Goal: Obtain resource: Download file/media

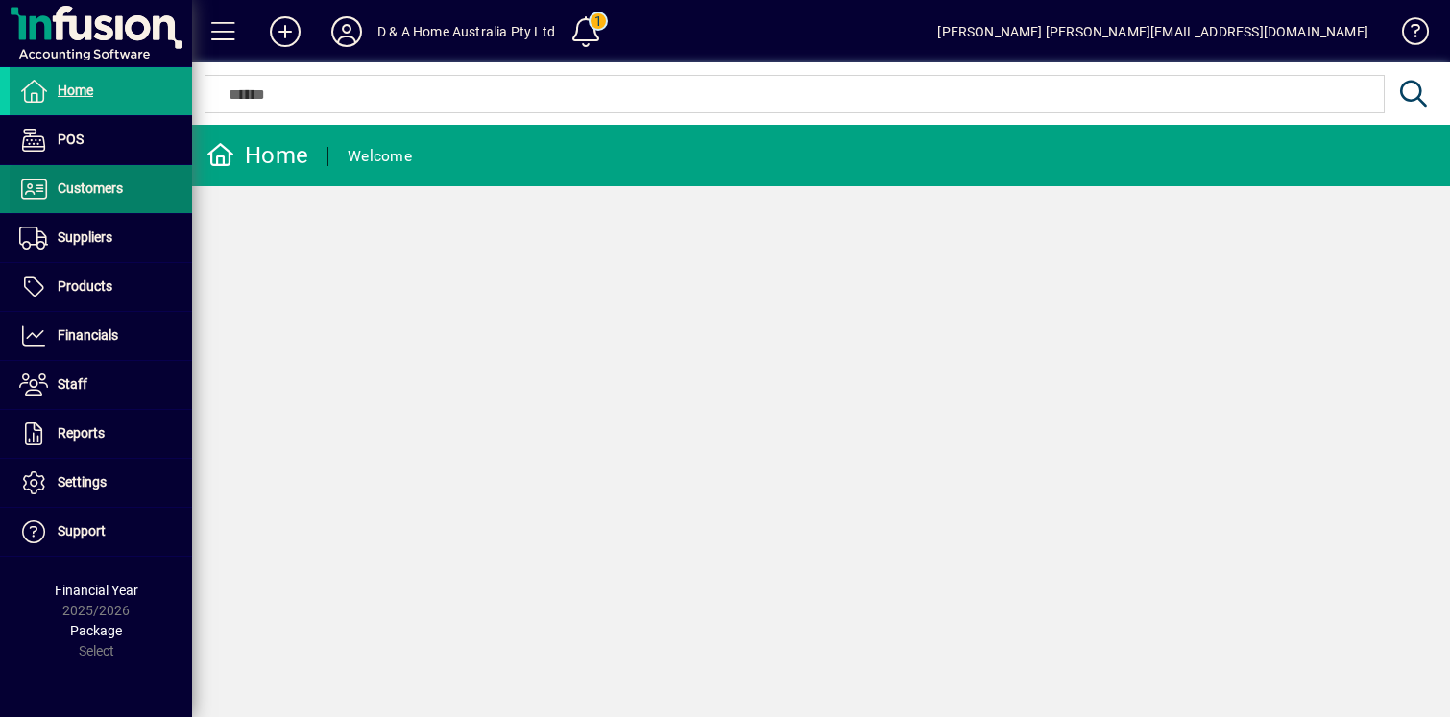
click at [126, 199] on span at bounding box center [101, 189] width 182 height 46
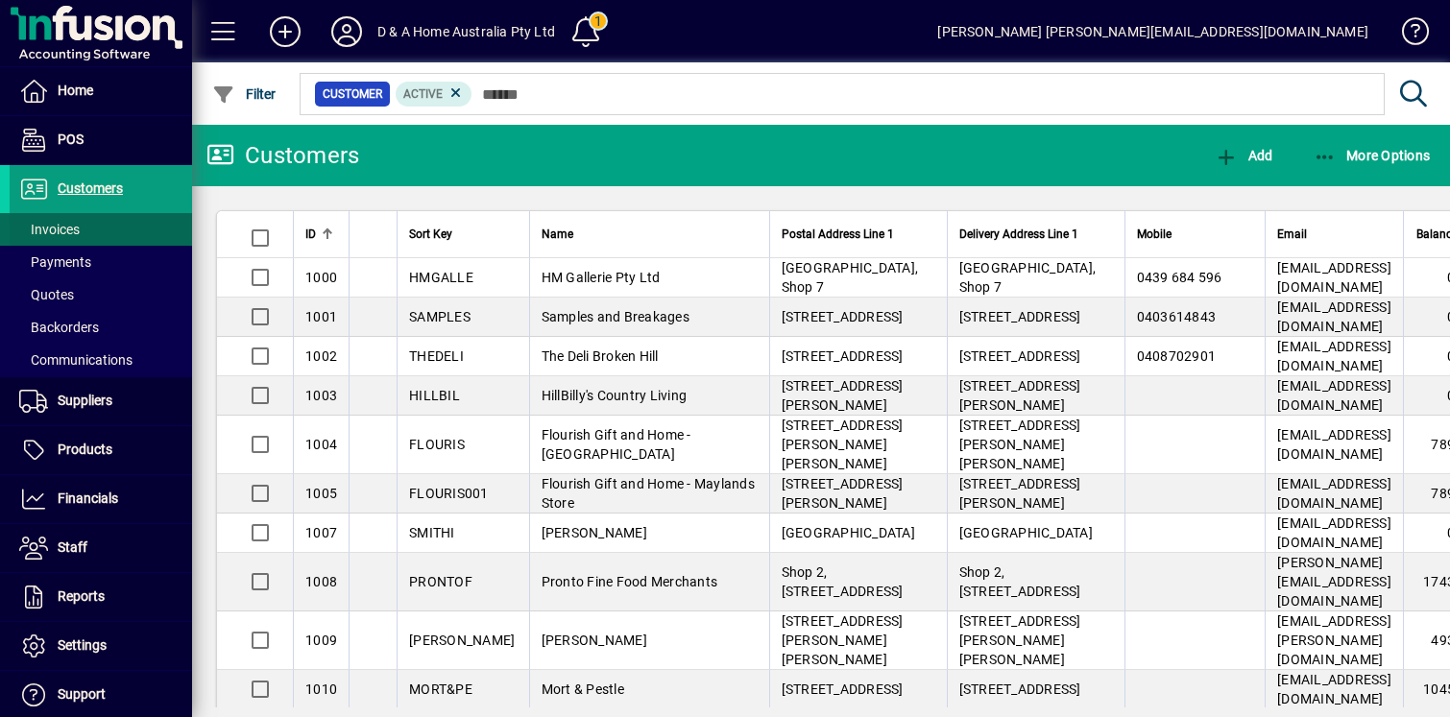
click at [125, 218] on span at bounding box center [101, 229] width 182 height 46
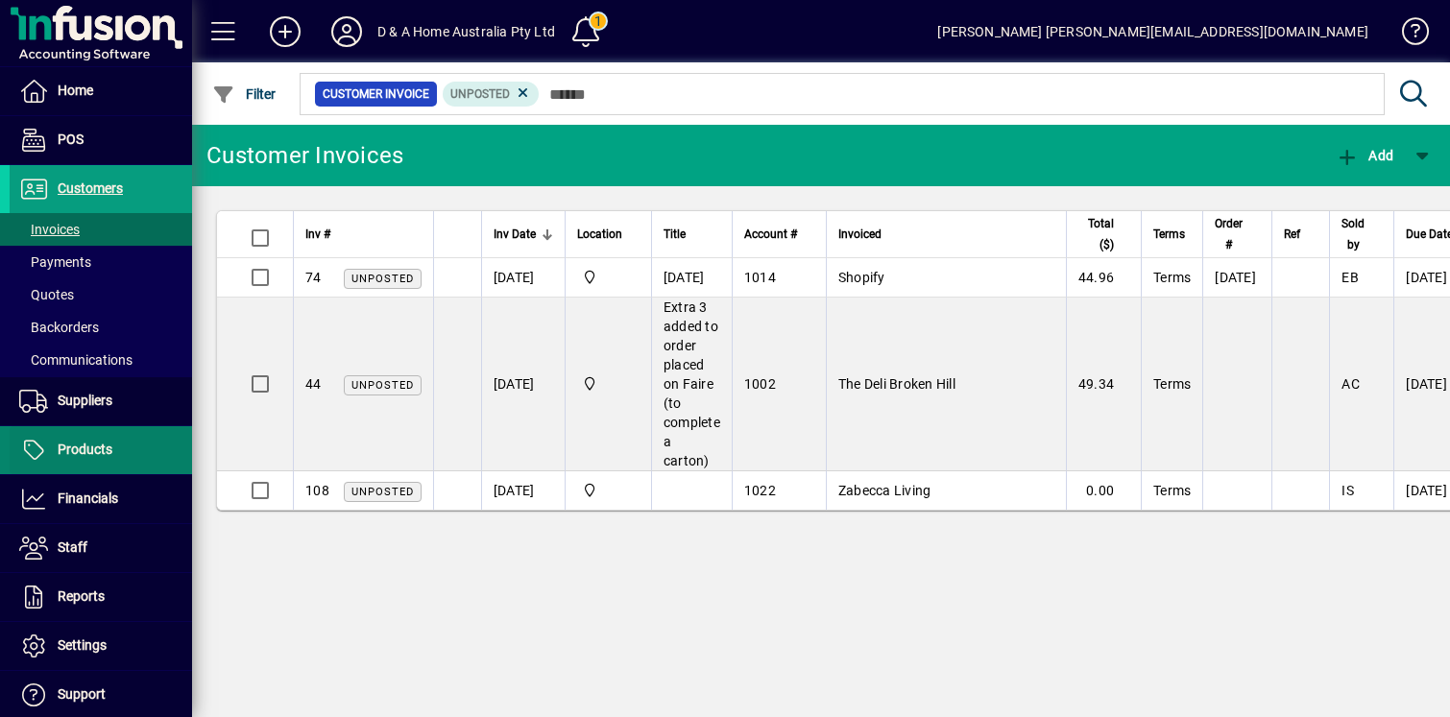
click at [115, 447] on span at bounding box center [101, 450] width 182 height 46
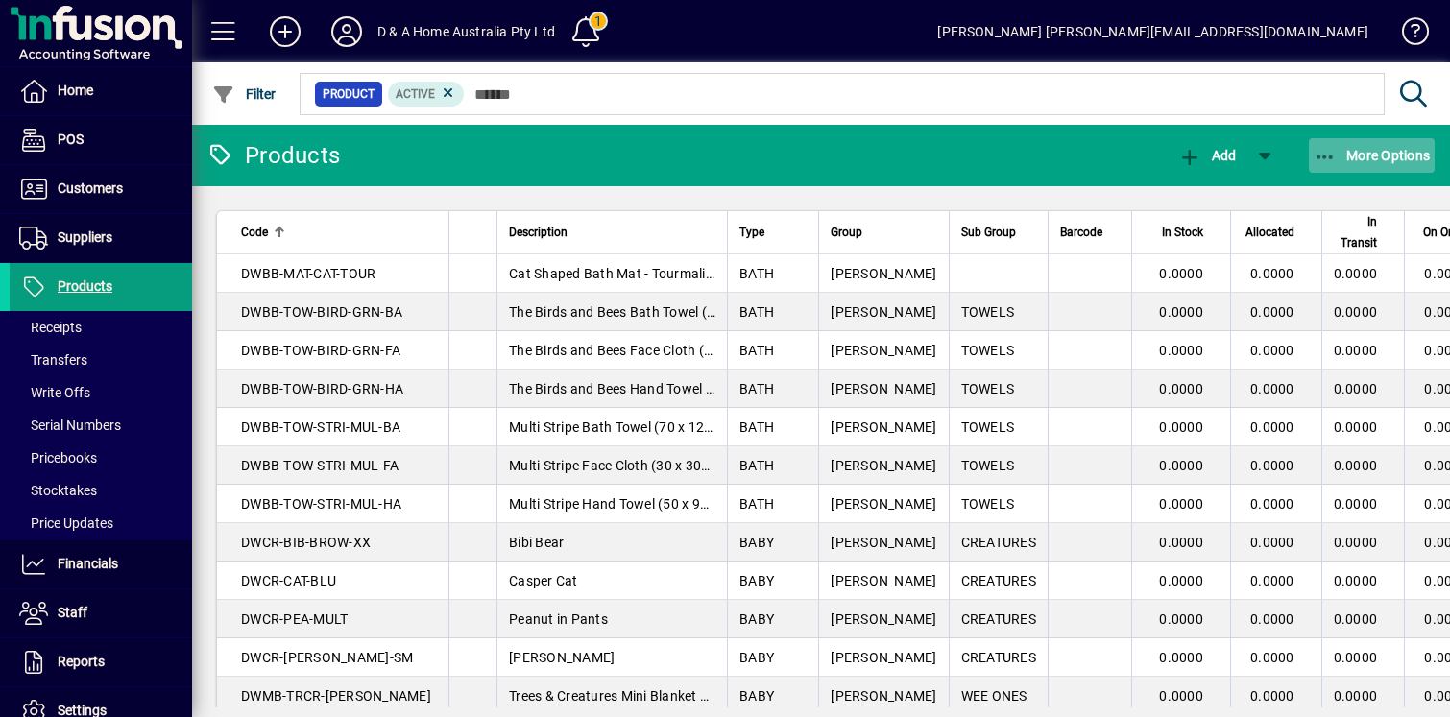
click at [1331, 159] on icon "button" at bounding box center [1325, 157] width 24 height 19
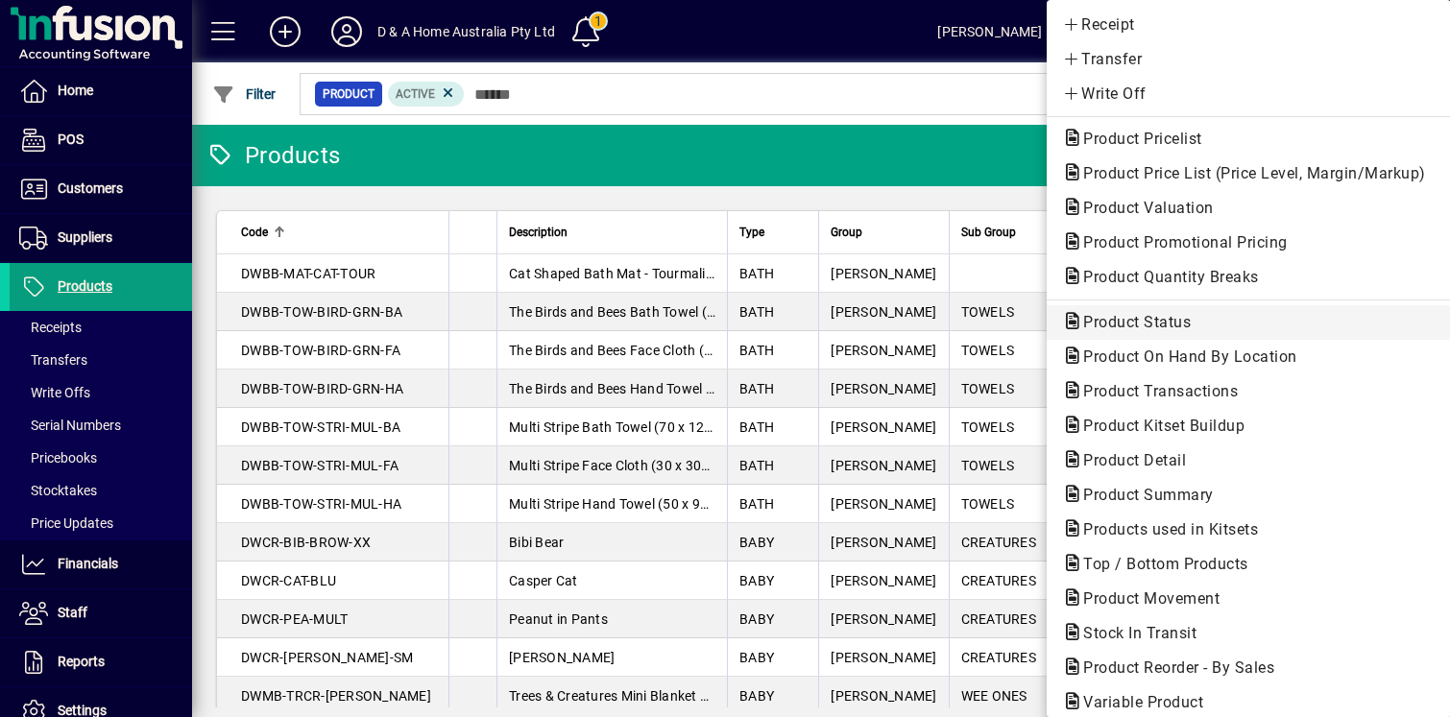
click at [1226, 323] on span "Product Status" at bounding box center [1248, 322] width 373 height 23
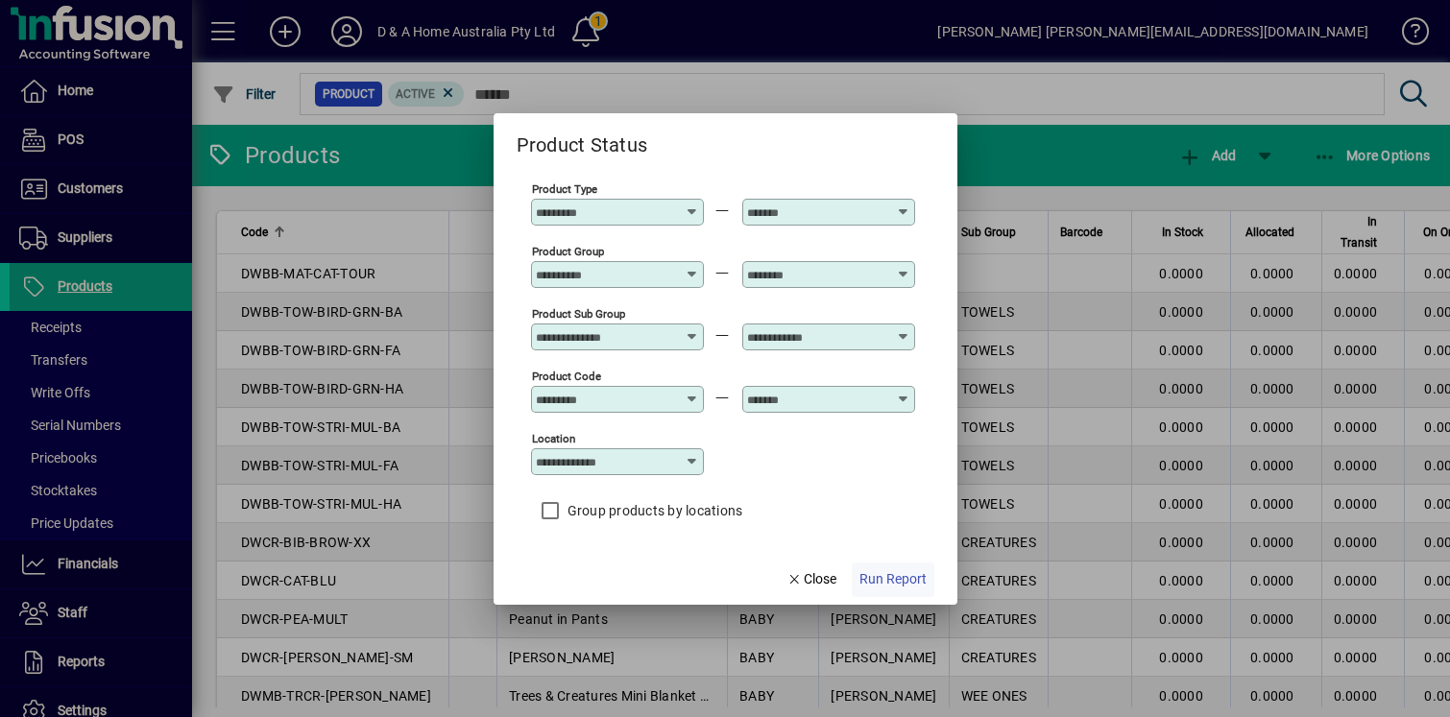
click at [868, 570] on span "Run Report" at bounding box center [892, 579] width 67 height 20
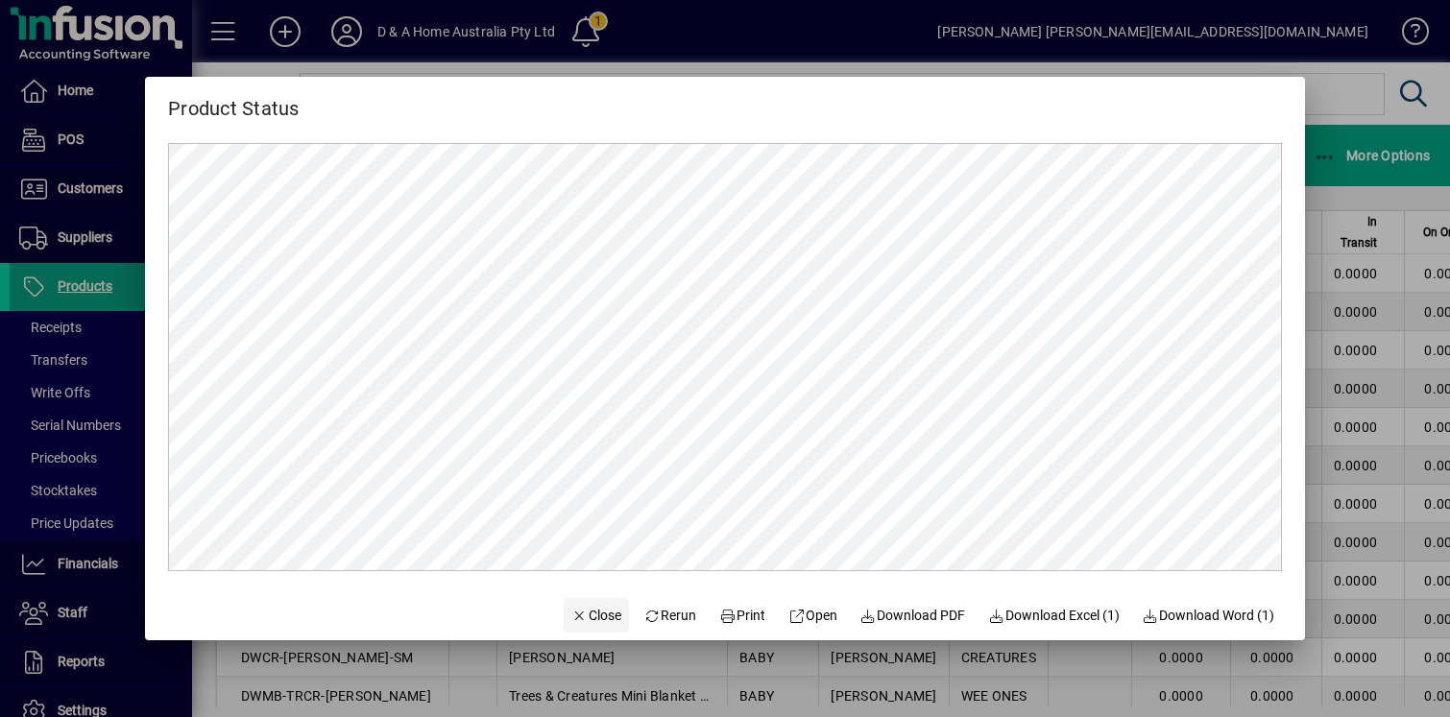
click at [588, 624] on span "Close" at bounding box center [596, 616] width 50 height 20
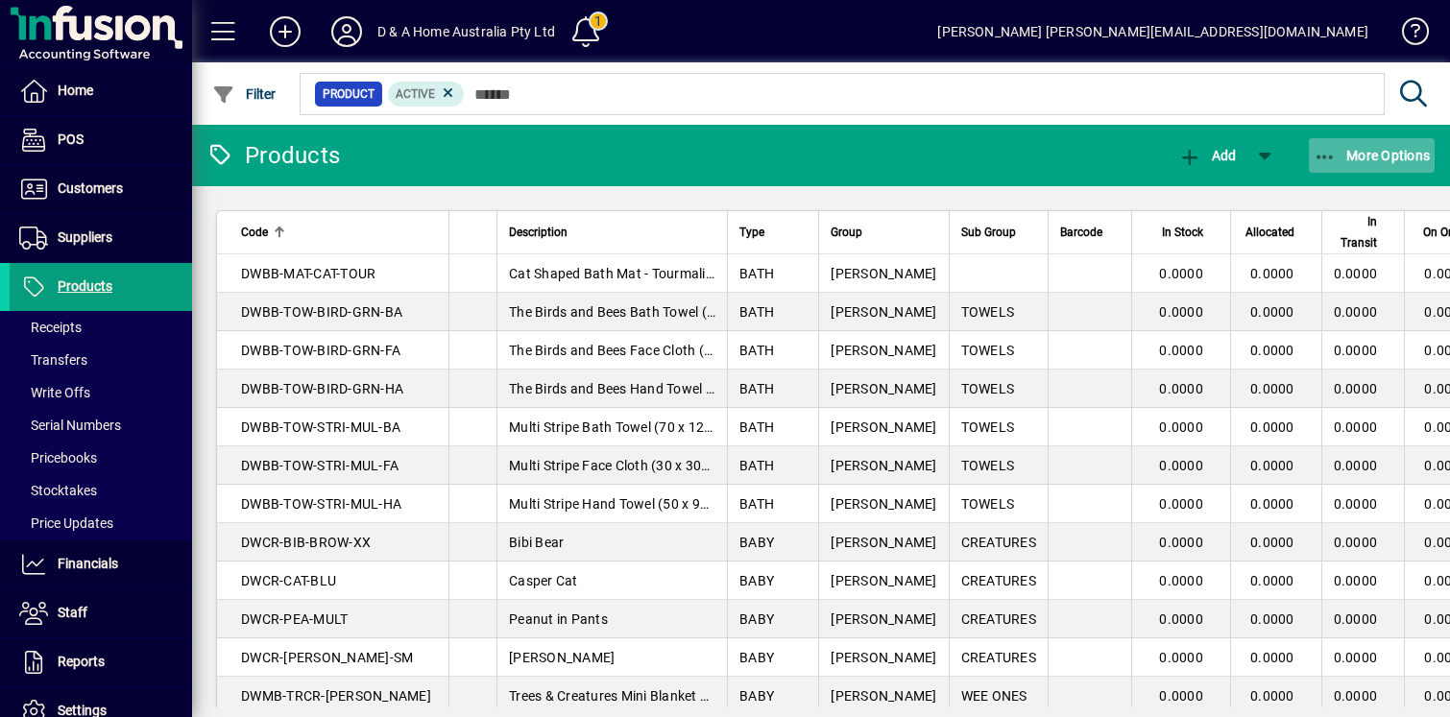
click at [1335, 166] on span "button" at bounding box center [1372, 155] width 127 height 46
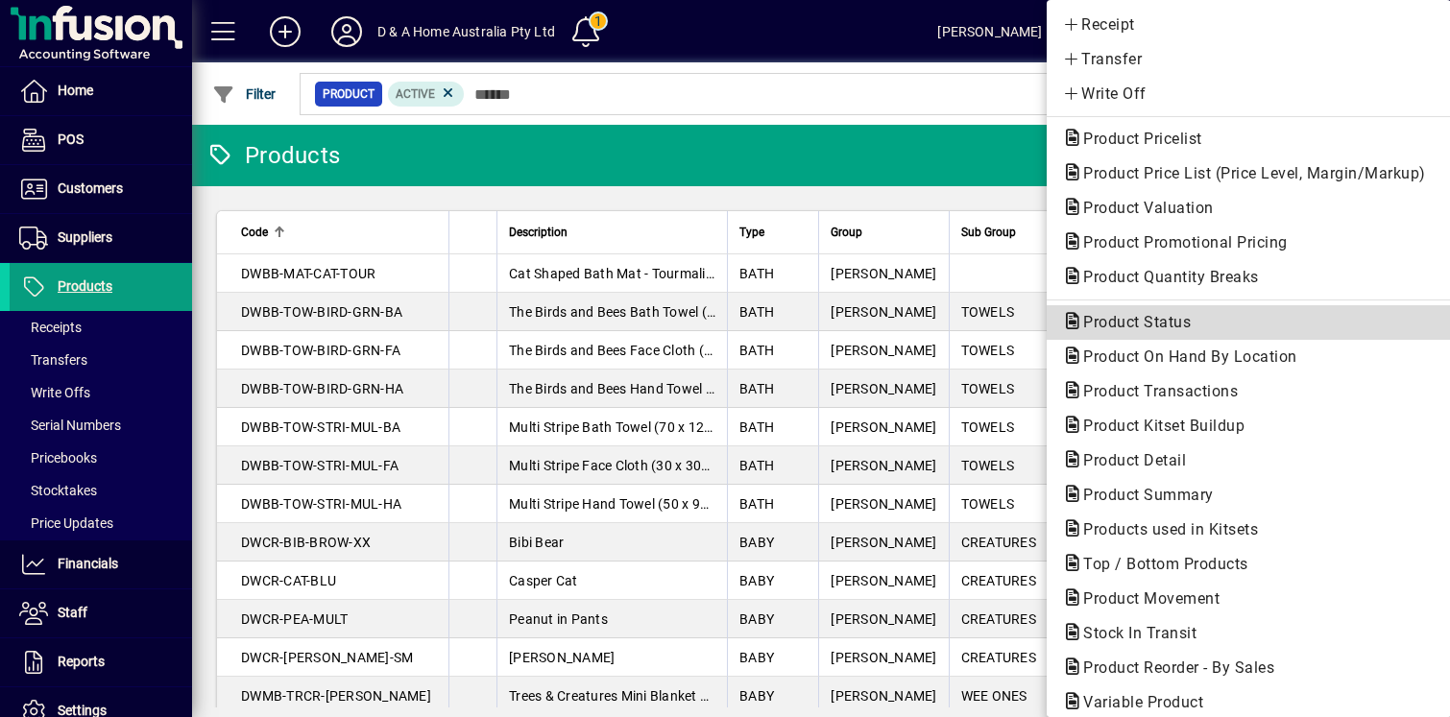
click at [1240, 327] on span "Product Status" at bounding box center [1248, 322] width 373 height 23
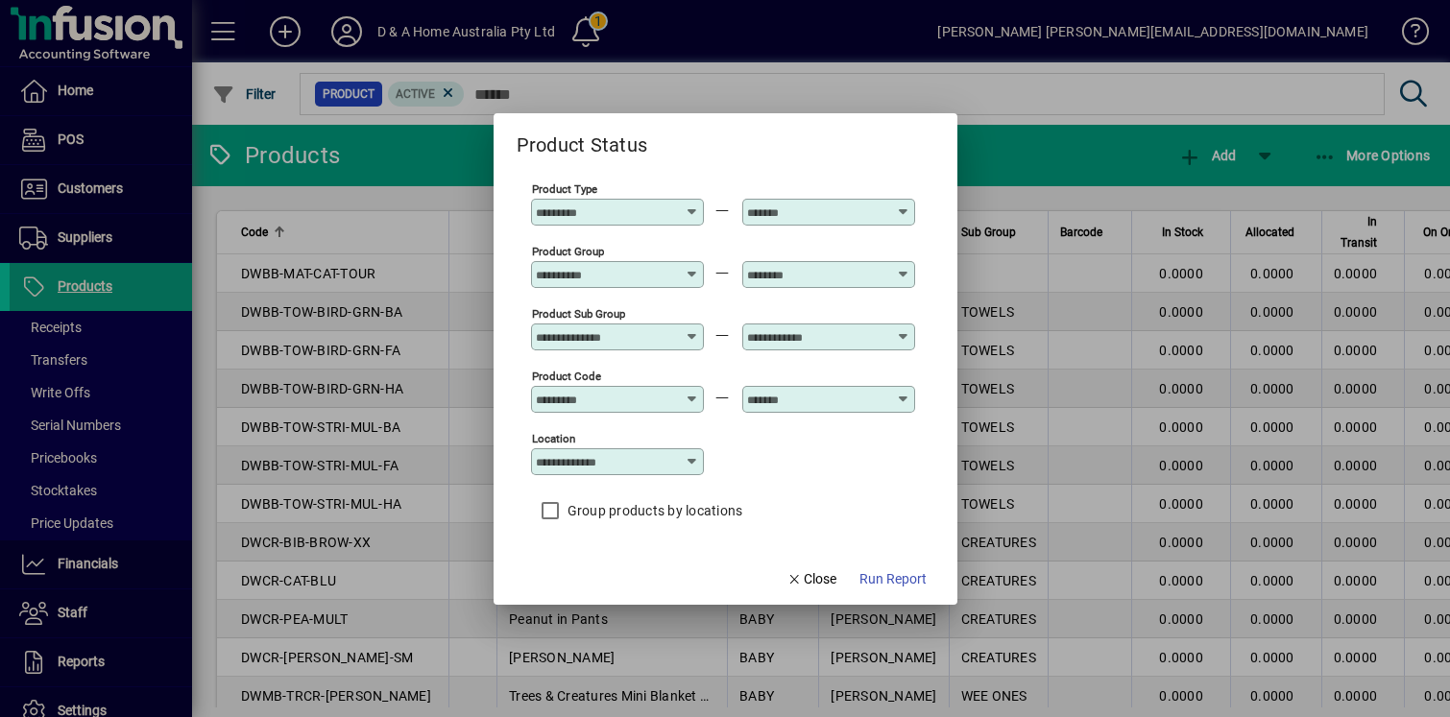
click at [670, 208] on input "Product Type" at bounding box center [606, 211] width 140 height 15
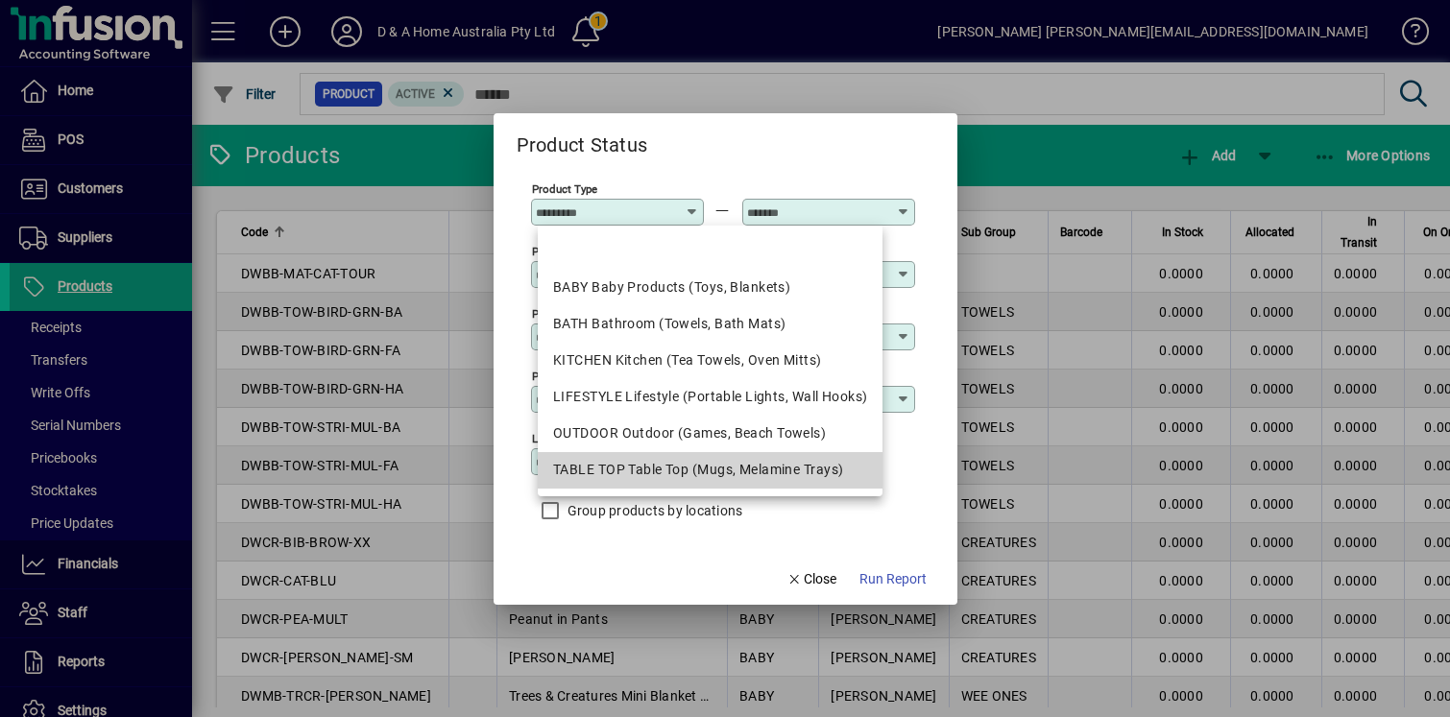
click at [660, 467] on div "TABLE TOP Table Top (Mugs, Melamine Trays)" at bounding box center [710, 470] width 314 height 20
type input "**********"
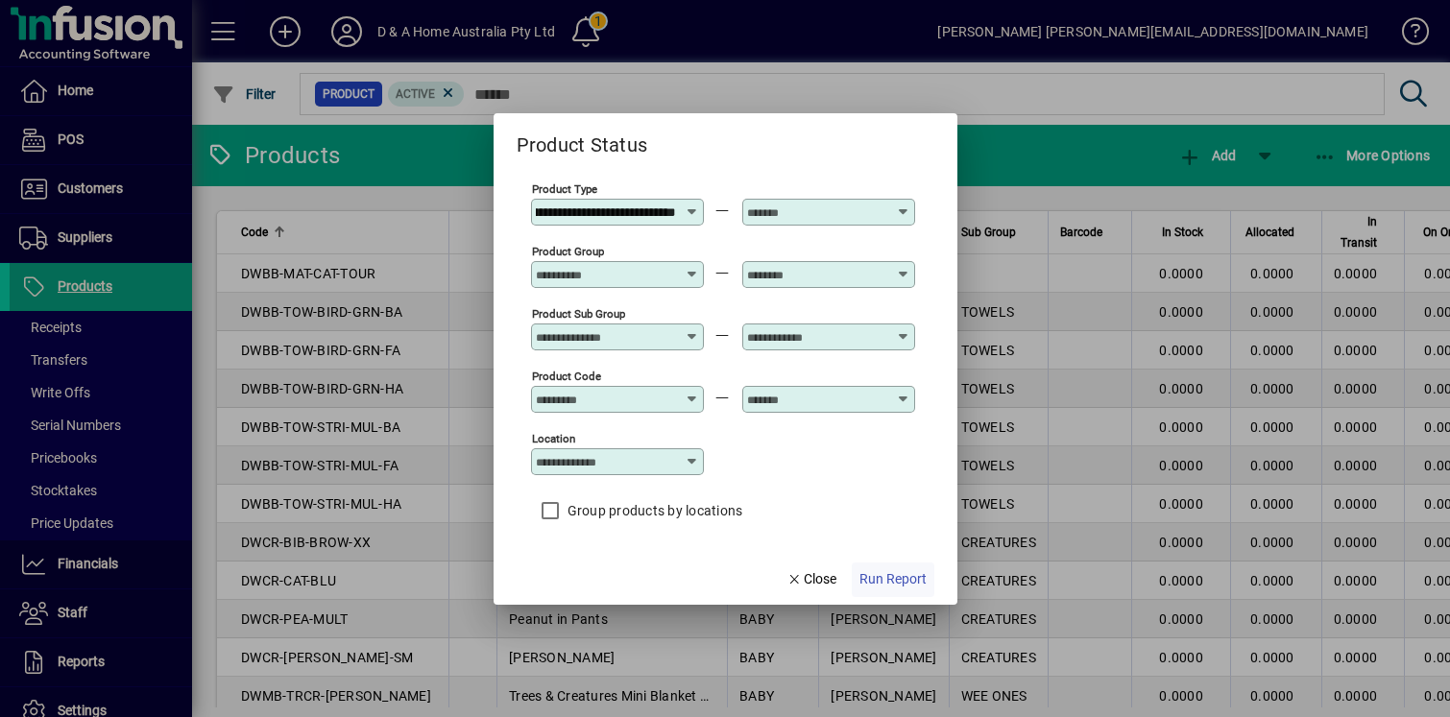
click at [891, 570] on span "Run Report" at bounding box center [892, 579] width 67 height 20
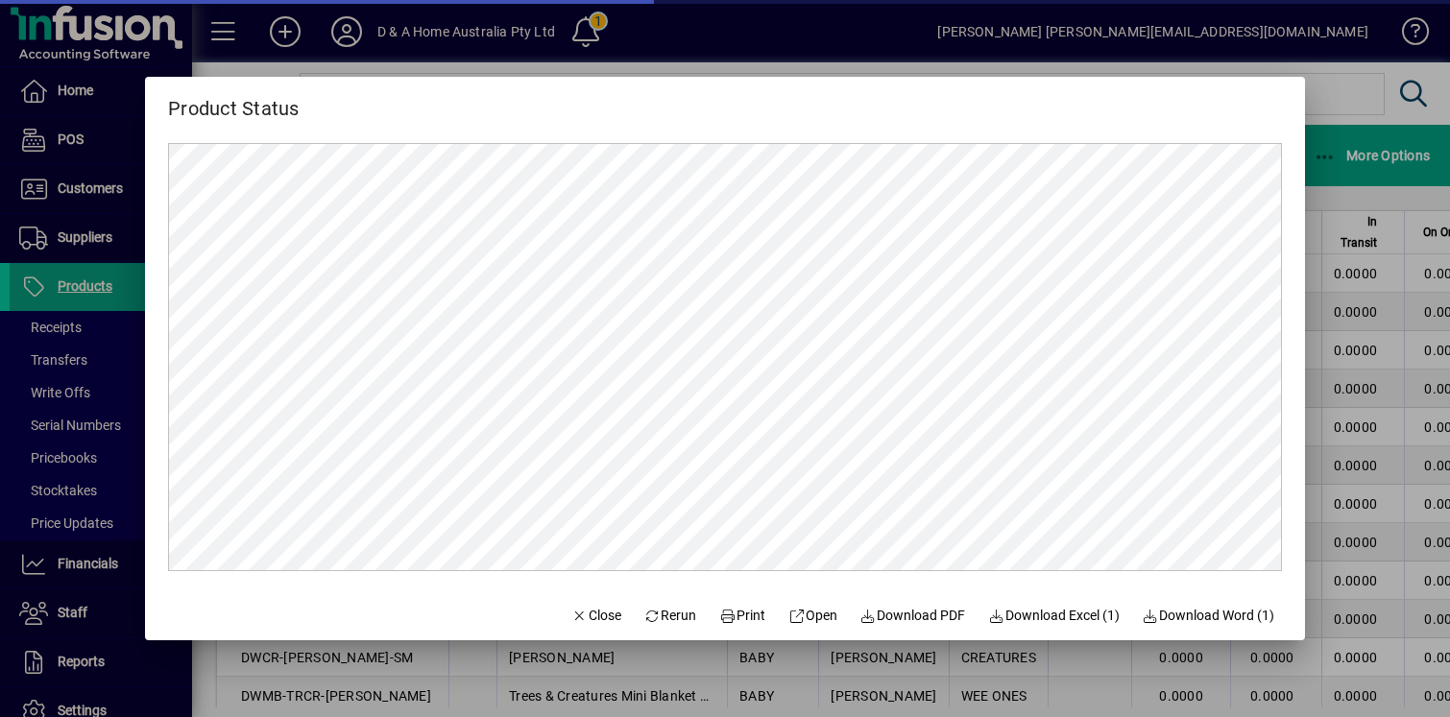
scroll to position [0, 0]
click at [1085, 623] on span "Download Excel (1)" at bounding box center [1054, 616] width 132 height 20
click at [580, 613] on span "Close" at bounding box center [596, 616] width 50 height 20
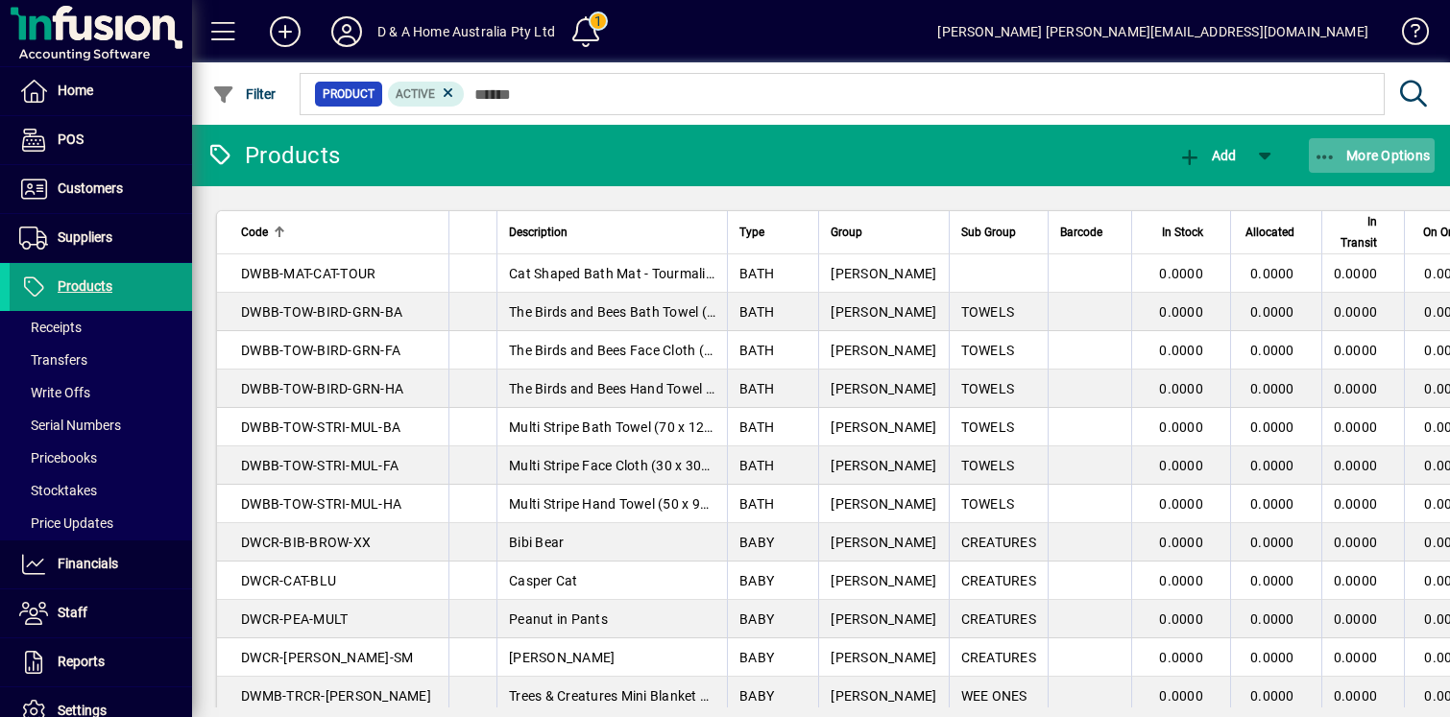
click at [1326, 165] on icon "button" at bounding box center [1325, 157] width 24 height 19
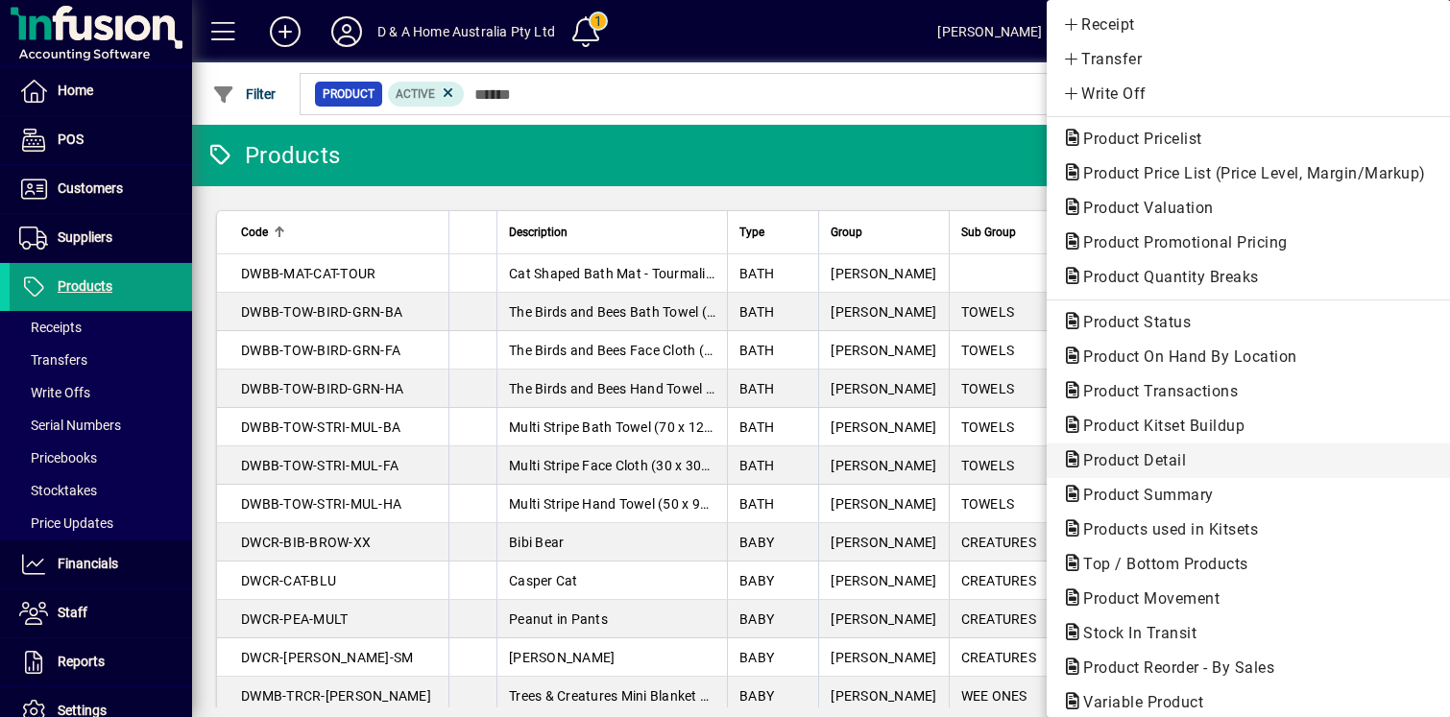
click at [1225, 464] on span "Product Detail" at bounding box center [1248, 460] width 373 height 23
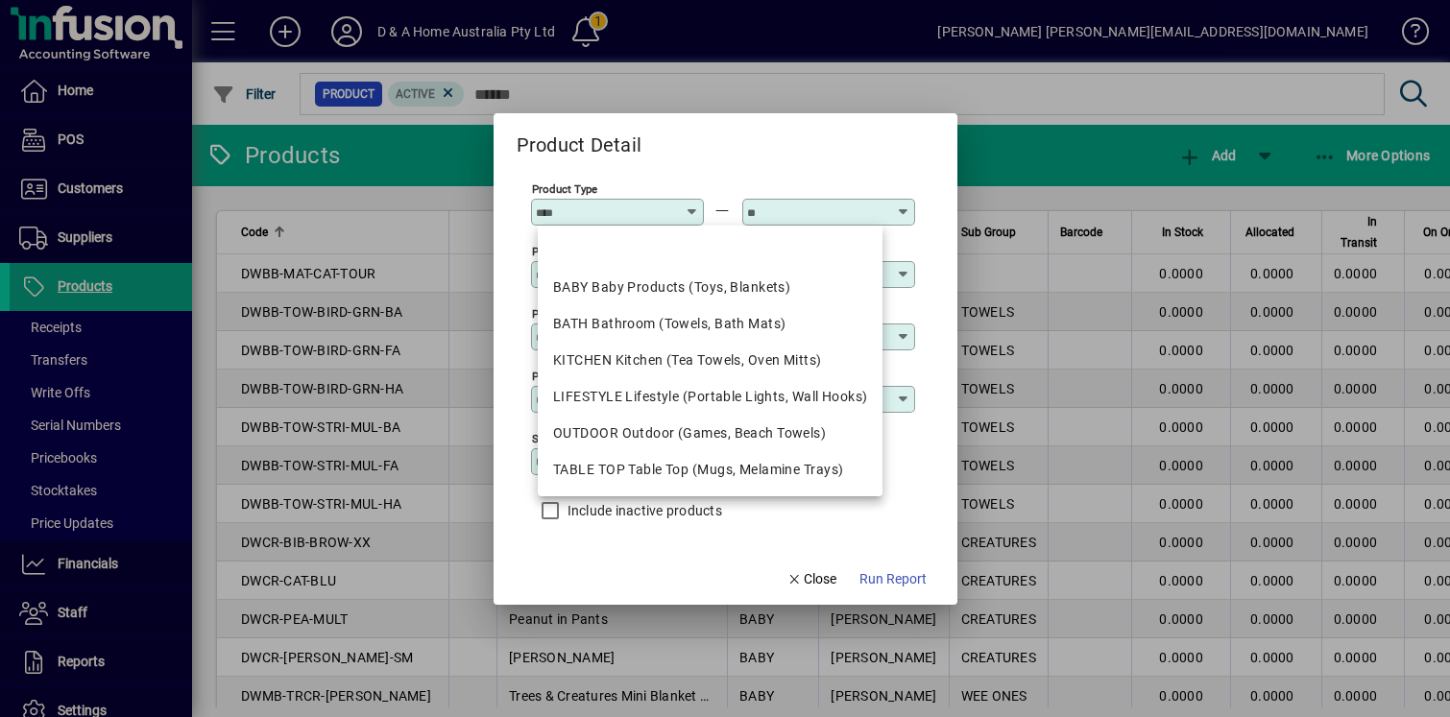
click at [673, 216] on input "Product Type" at bounding box center [606, 211] width 140 height 15
click at [692, 469] on div "TABLE TOP Table Top (Mugs, Melamine Trays)" at bounding box center [710, 470] width 314 height 20
type input "**********"
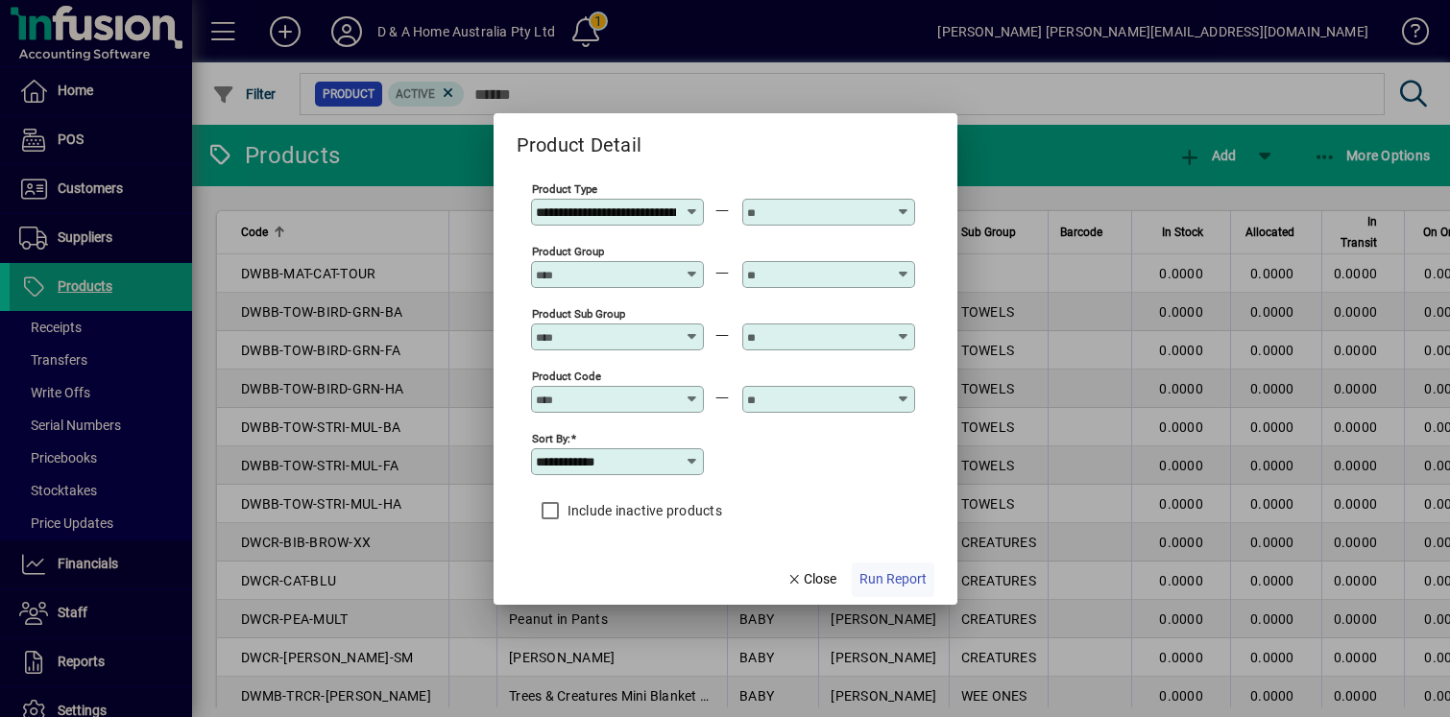
click at [874, 568] on span "button" at bounding box center [893, 580] width 83 height 46
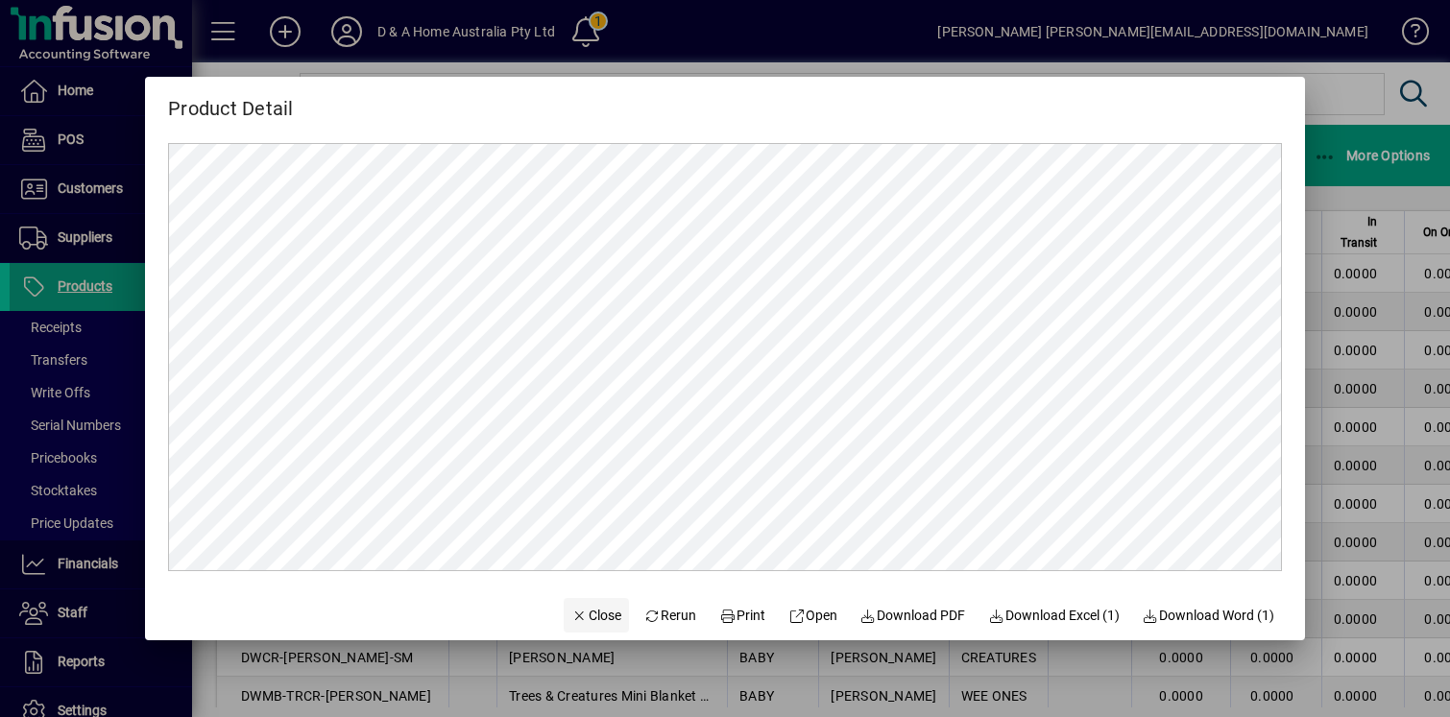
click at [573, 603] on span "button" at bounding box center [596, 615] width 65 height 46
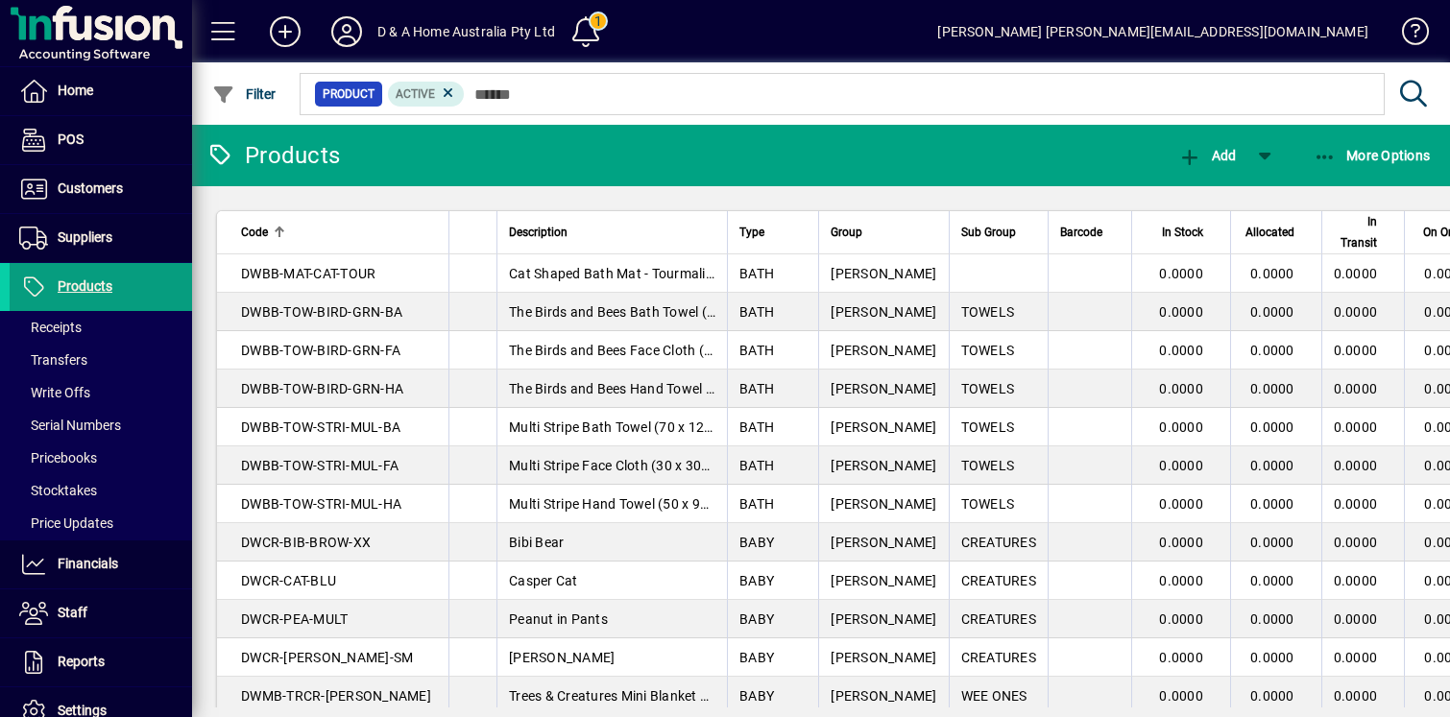
click at [1323, 179] on mat-toolbar-row "Products Add More Options" at bounding box center [821, 155] width 1258 height 61
click at [1336, 152] on span "More Options" at bounding box center [1371, 155] width 117 height 15
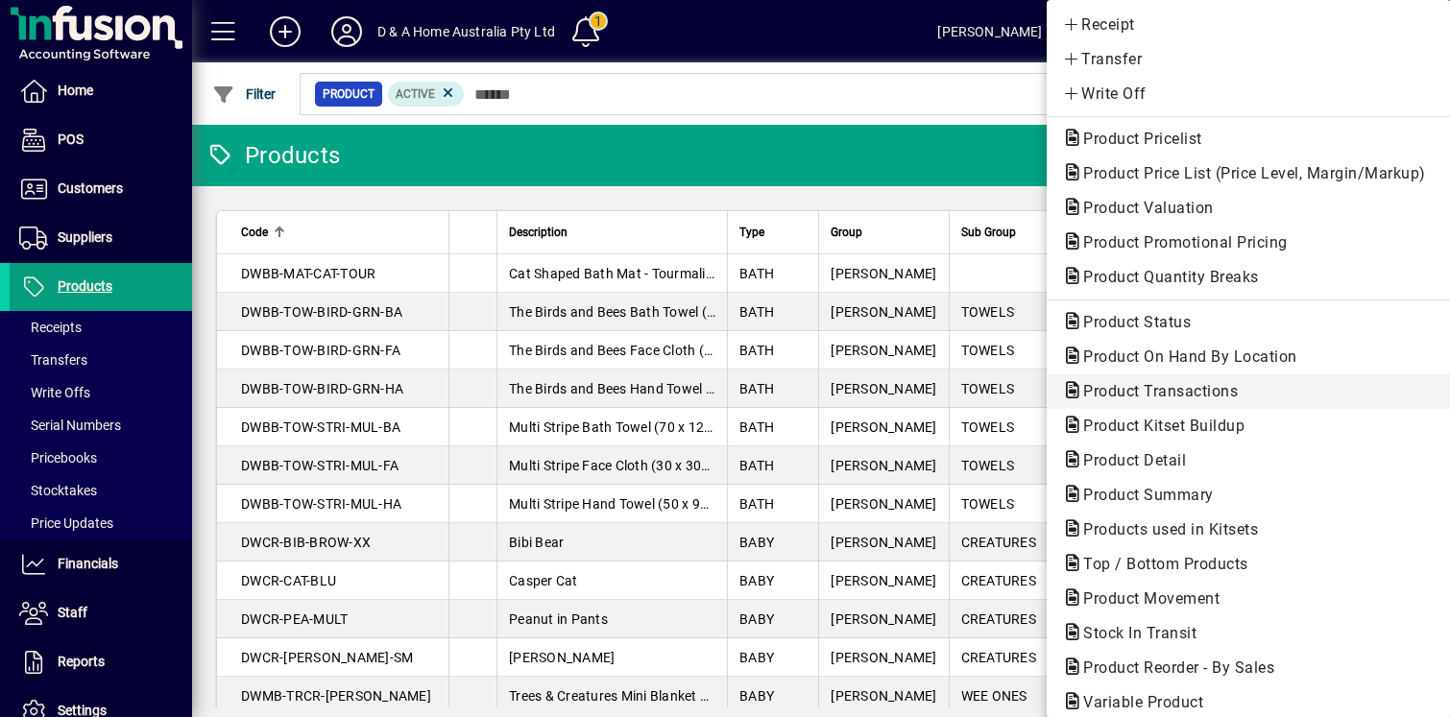
click at [1257, 391] on span "Product Transactions" at bounding box center [1248, 391] width 373 height 23
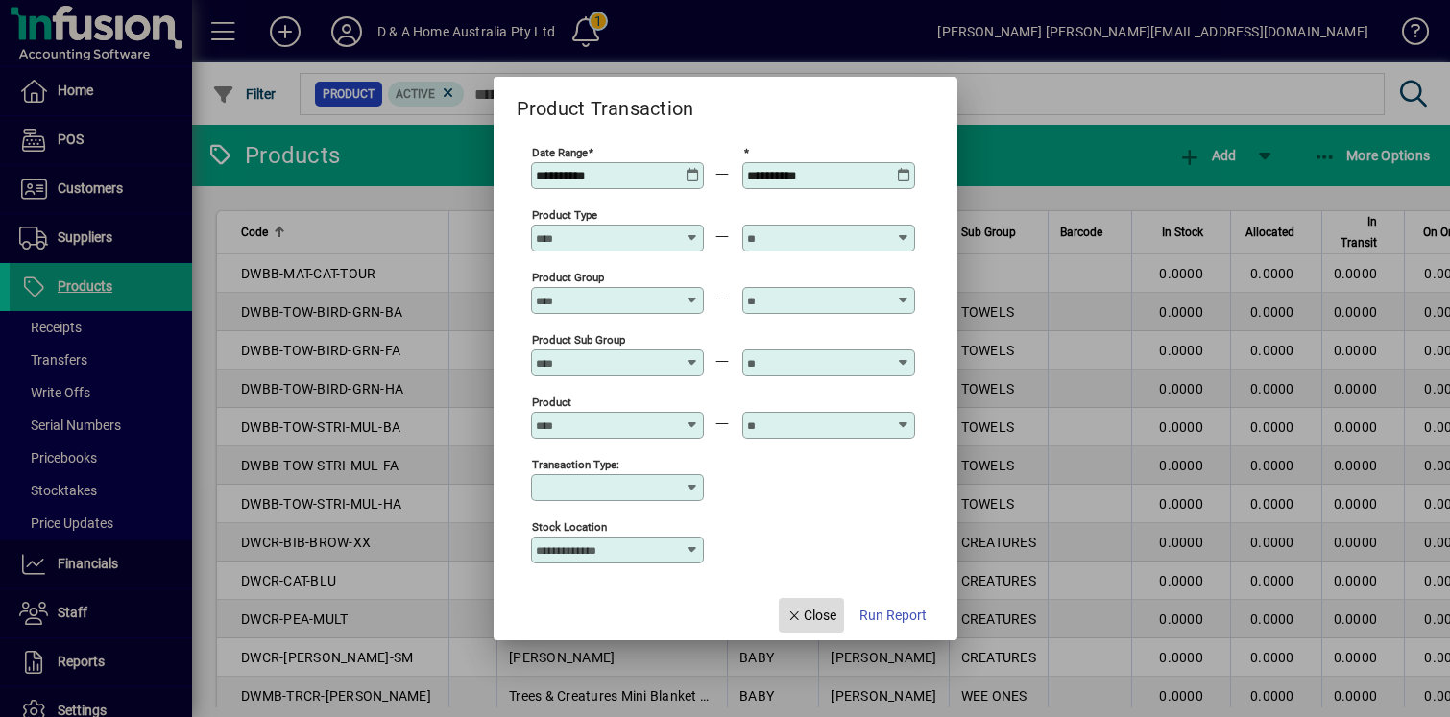
click at [812, 623] on span "Close" at bounding box center [811, 616] width 50 height 20
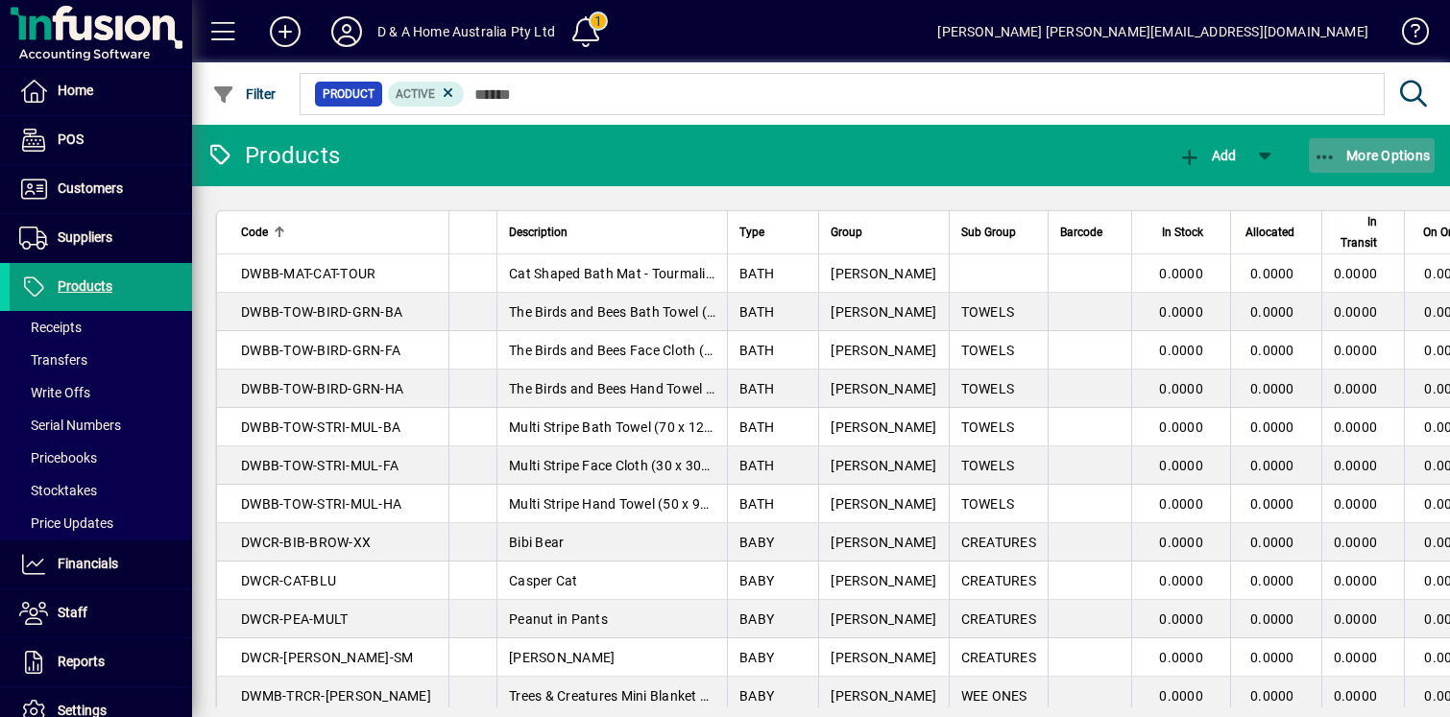
click at [1324, 160] on icon "button" at bounding box center [1325, 157] width 24 height 19
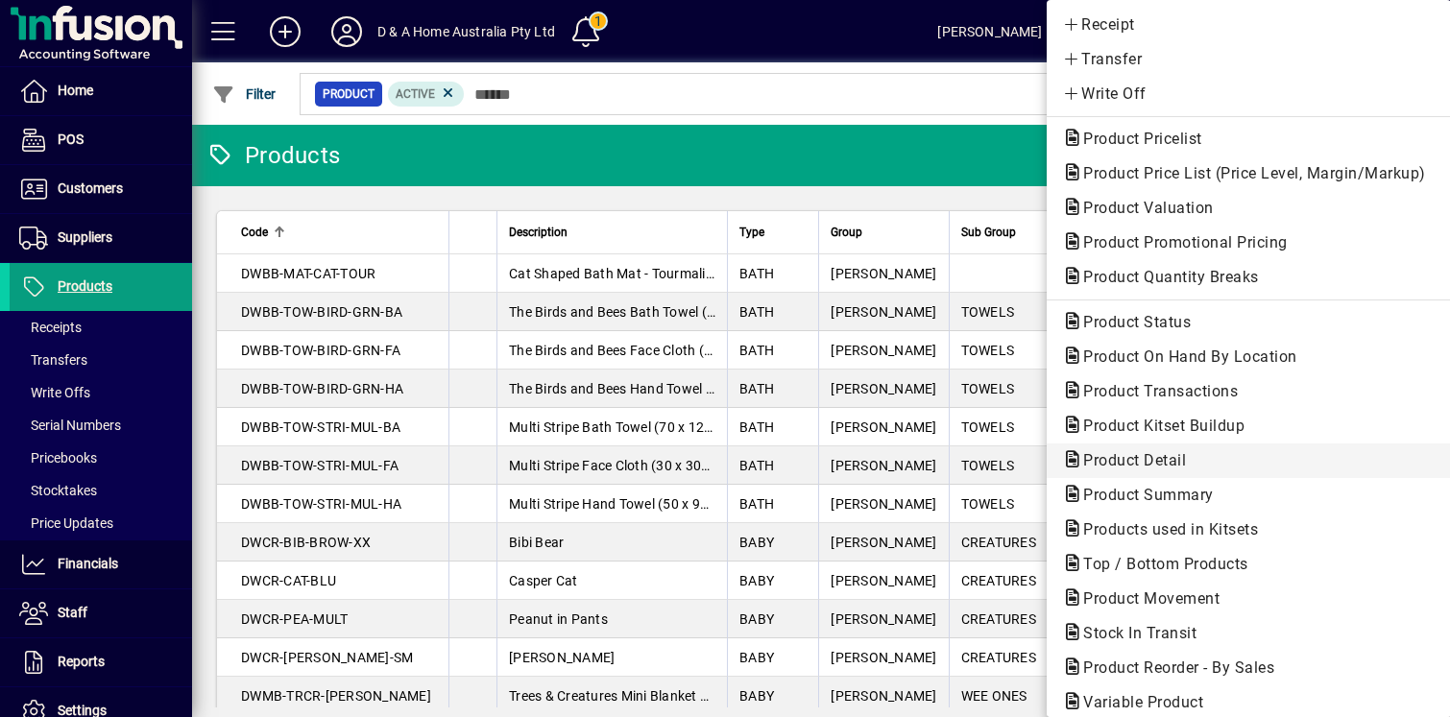
click at [1190, 470] on span "Product Detail" at bounding box center [1248, 460] width 373 height 23
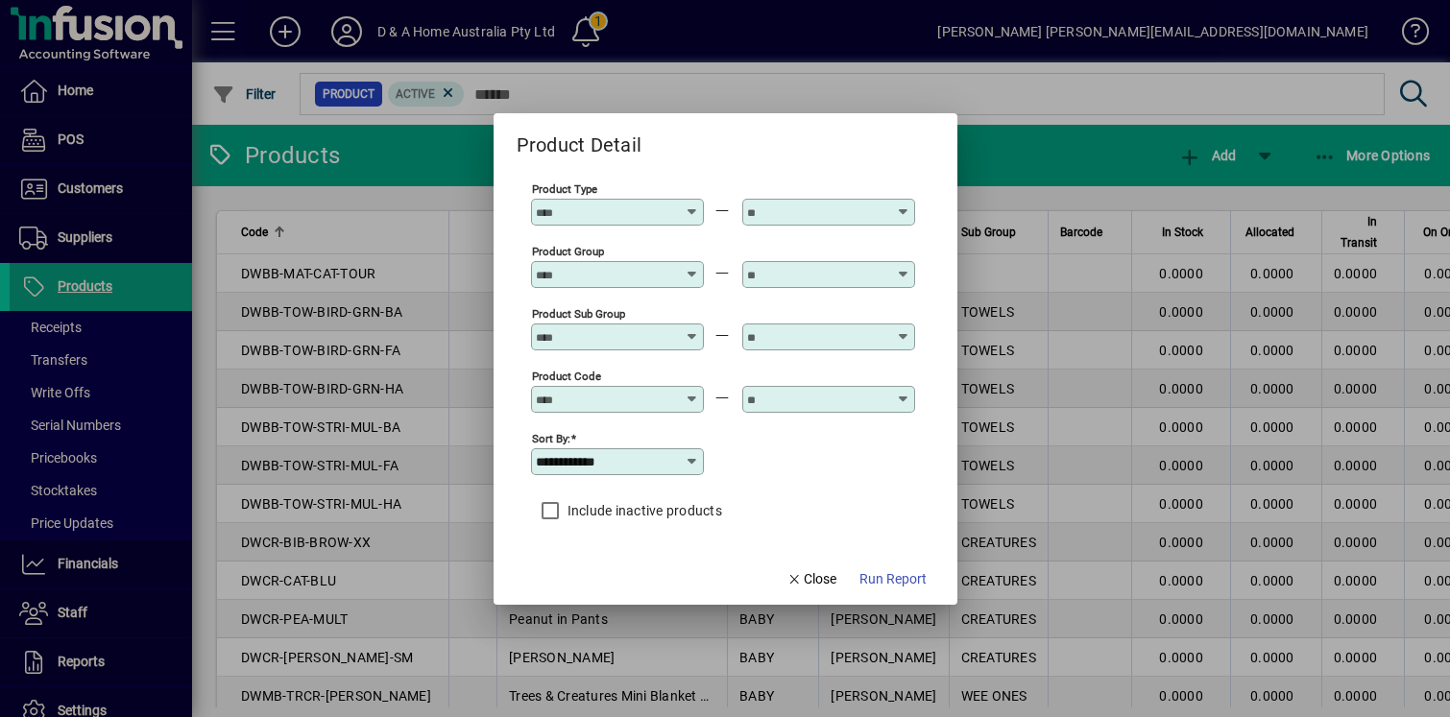
click at [696, 204] on icon at bounding box center [693, 204] width 14 height 0
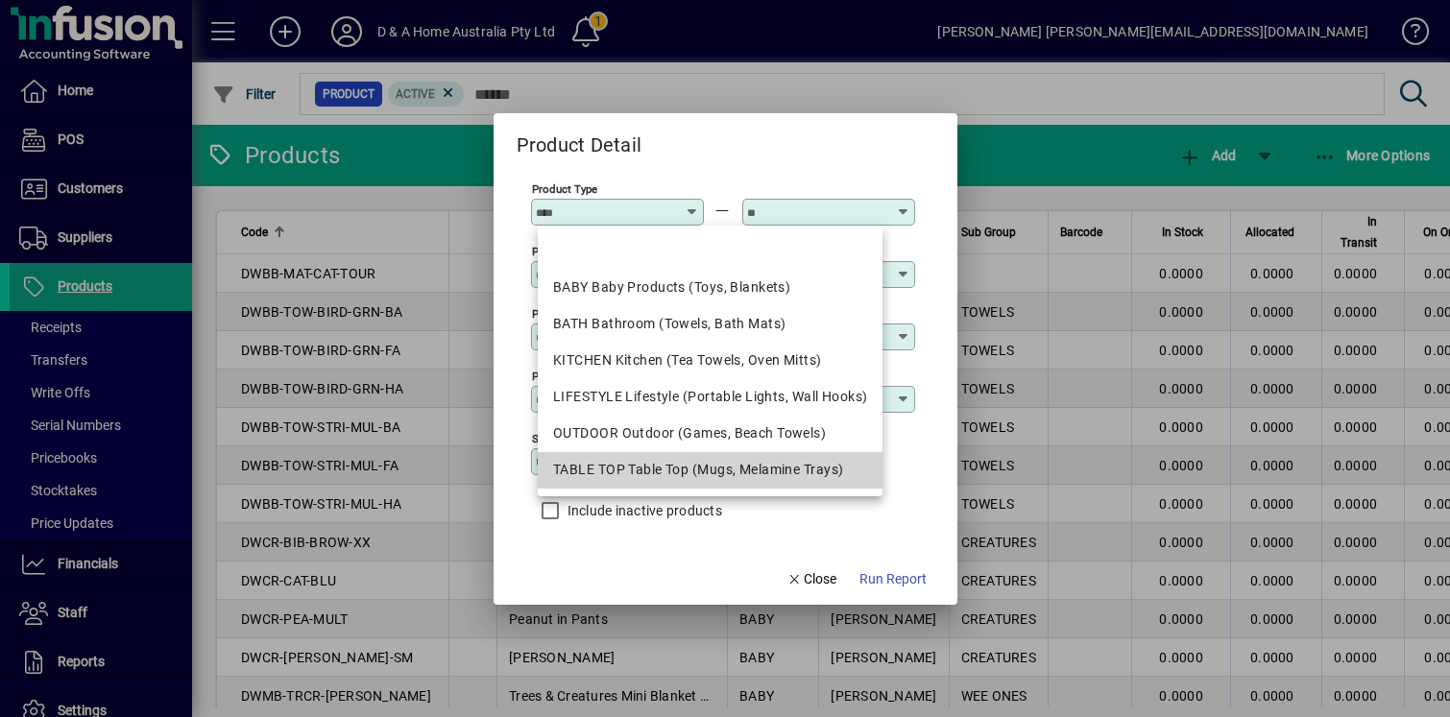
click at [676, 476] on div "TABLE TOP Table Top (Mugs, Melamine Trays)" at bounding box center [710, 470] width 314 height 20
type input "**********"
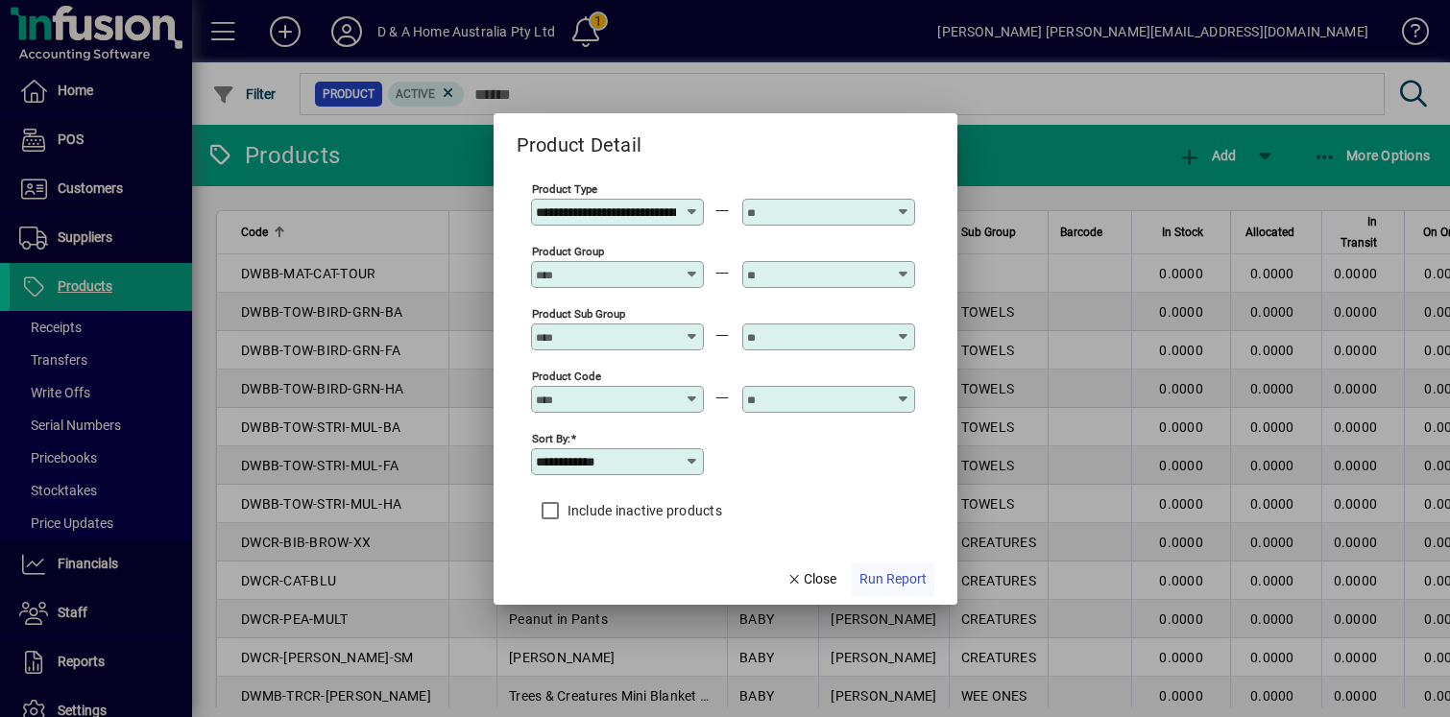
click at [894, 577] on span "Run Report" at bounding box center [892, 579] width 67 height 20
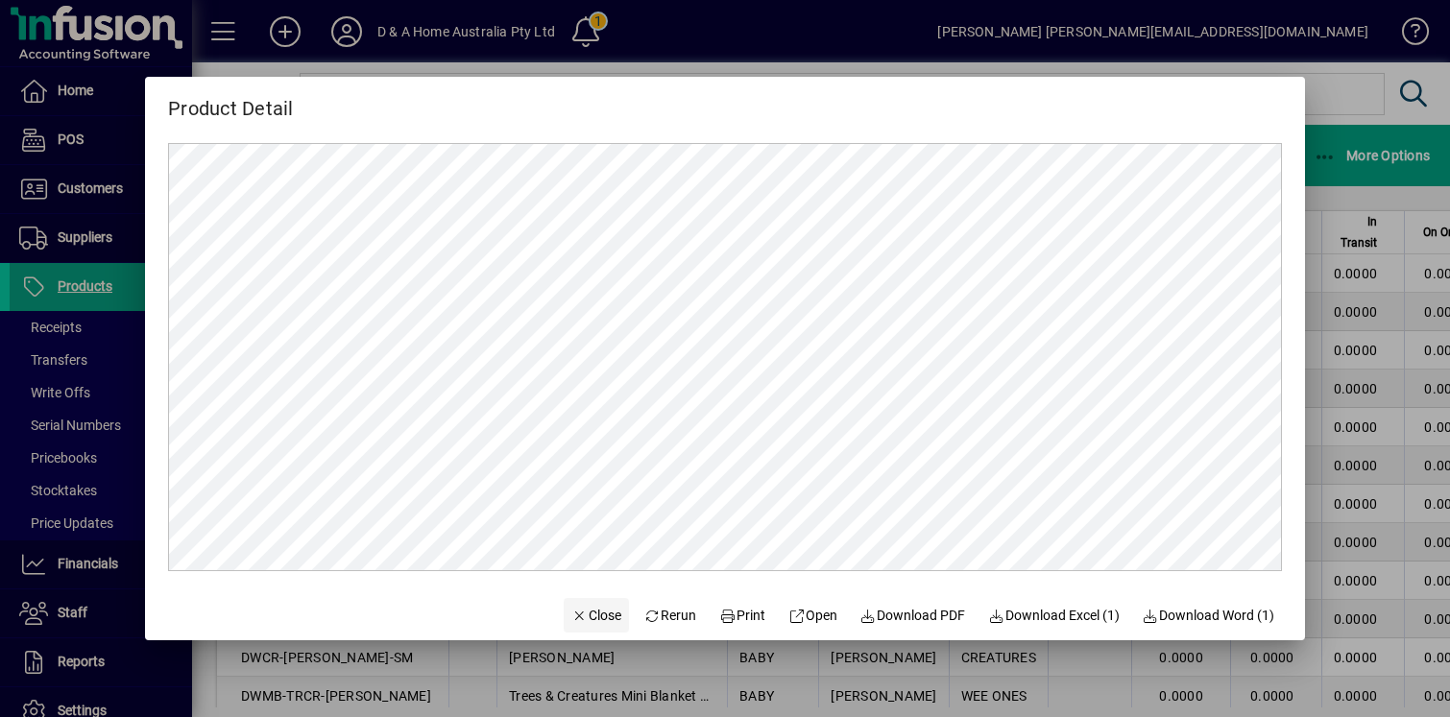
click at [571, 620] on span "Close" at bounding box center [596, 616] width 50 height 20
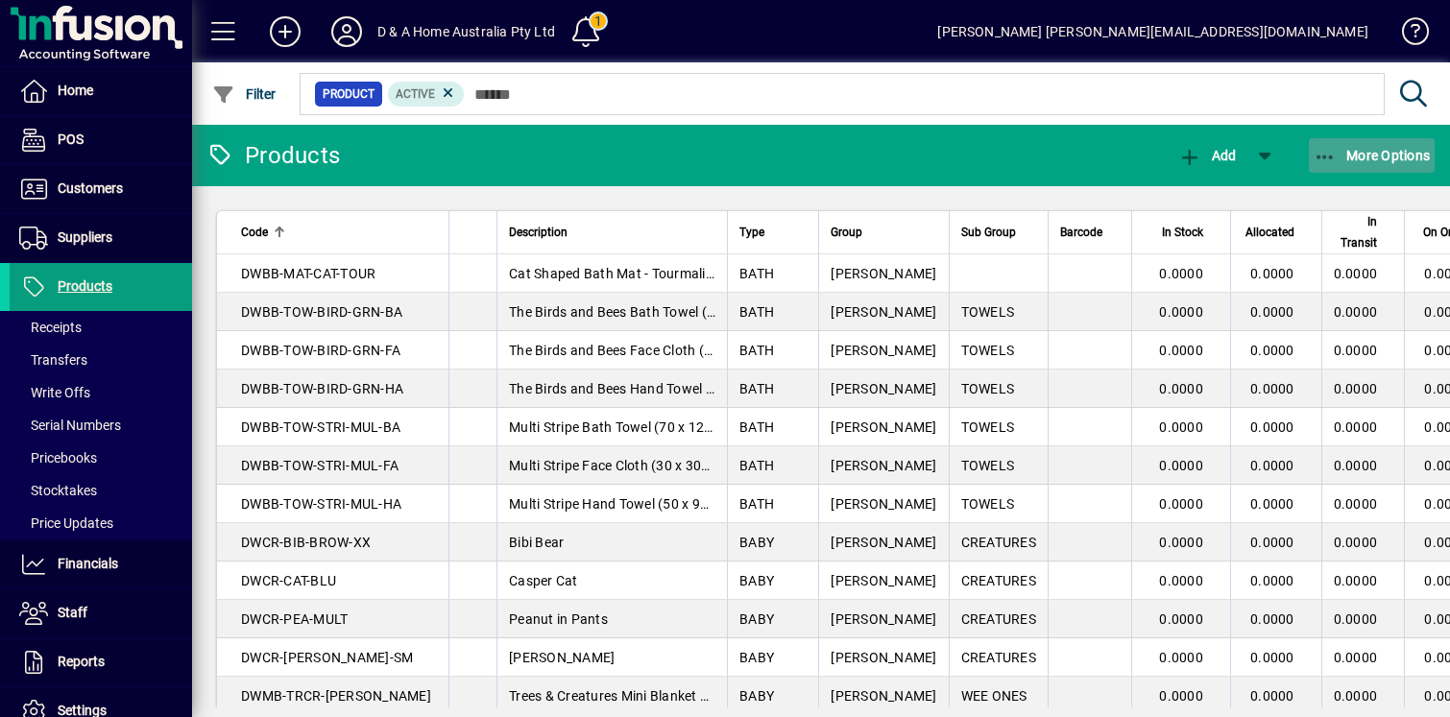
click at [1336, 164] on span "button" at bounding box center [1372, 155] width 127 height 46
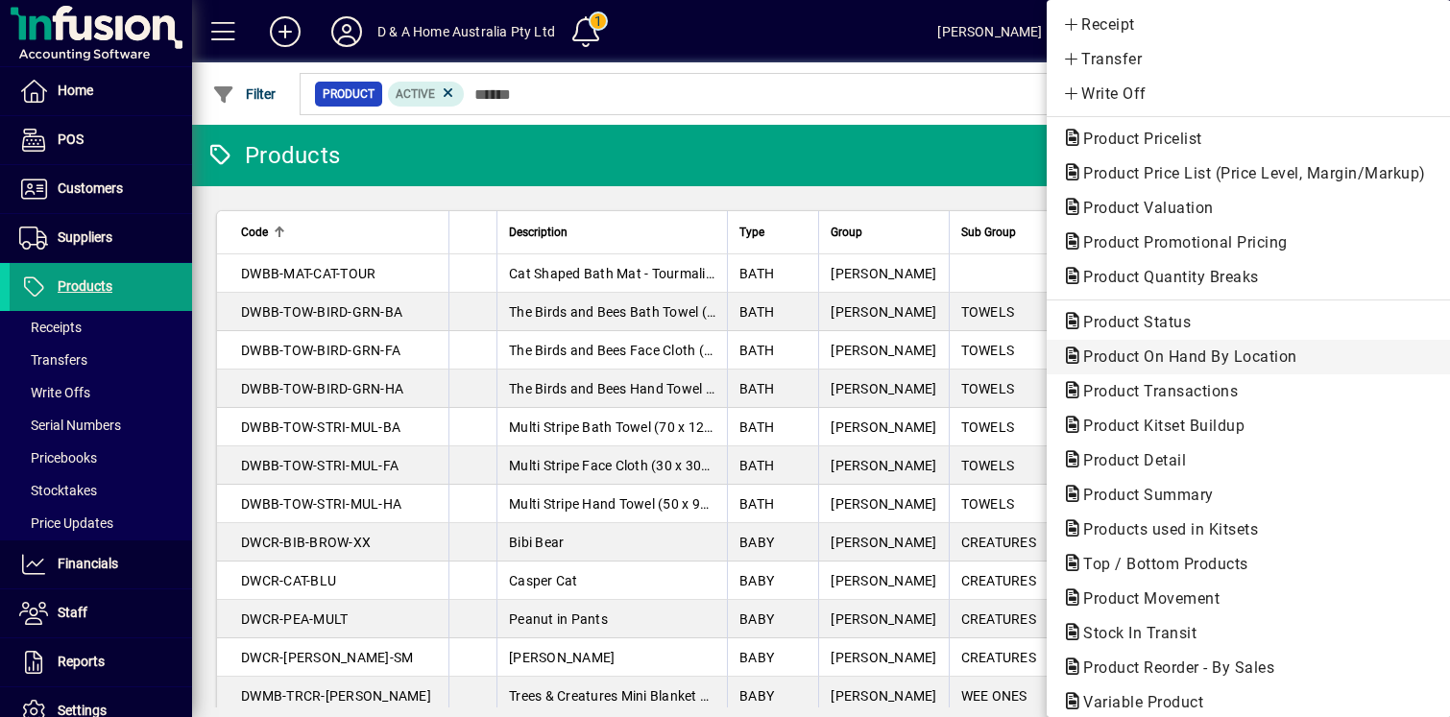
click at [1249, 355] on span "Product On Hand By Location" at bounding box center [1184, 357] width 245 height 18
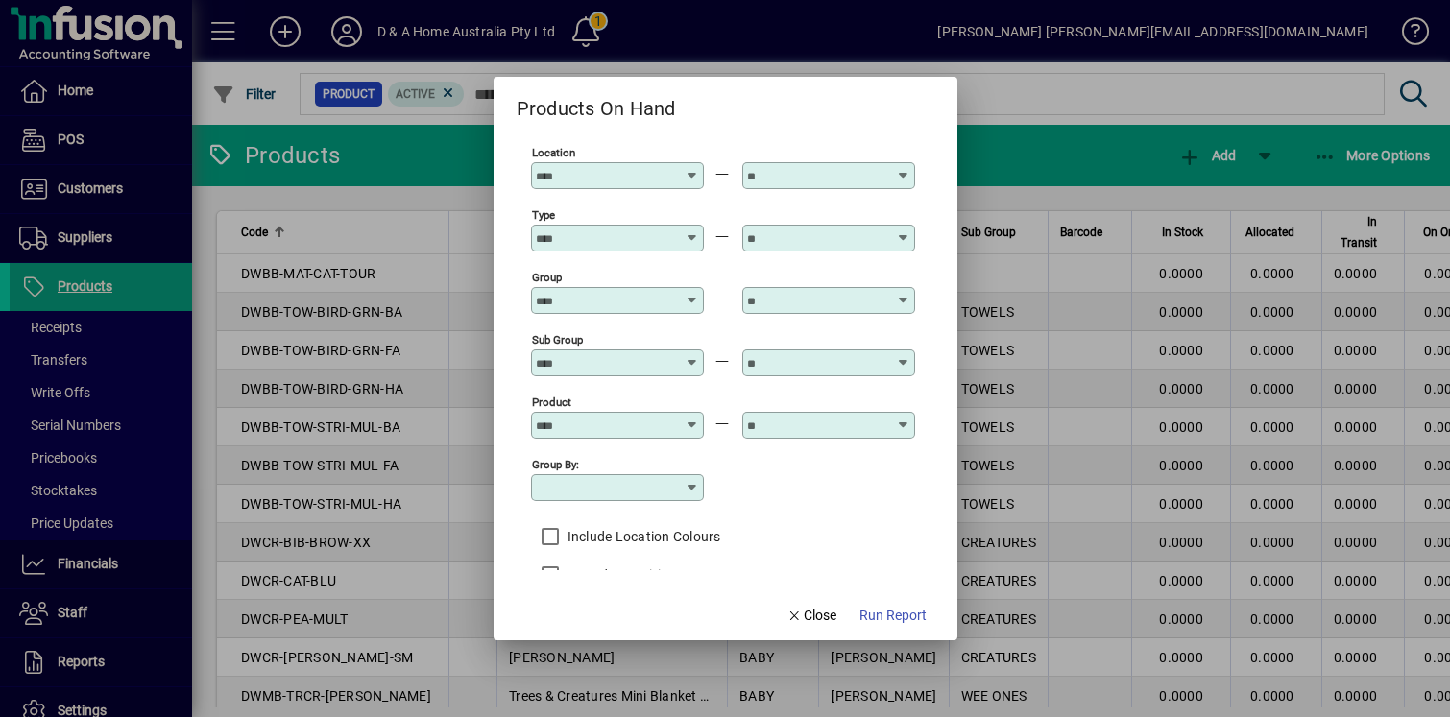
click at [664, 179] on input "Location" at bounding box center [606, 175] width 140 height 15
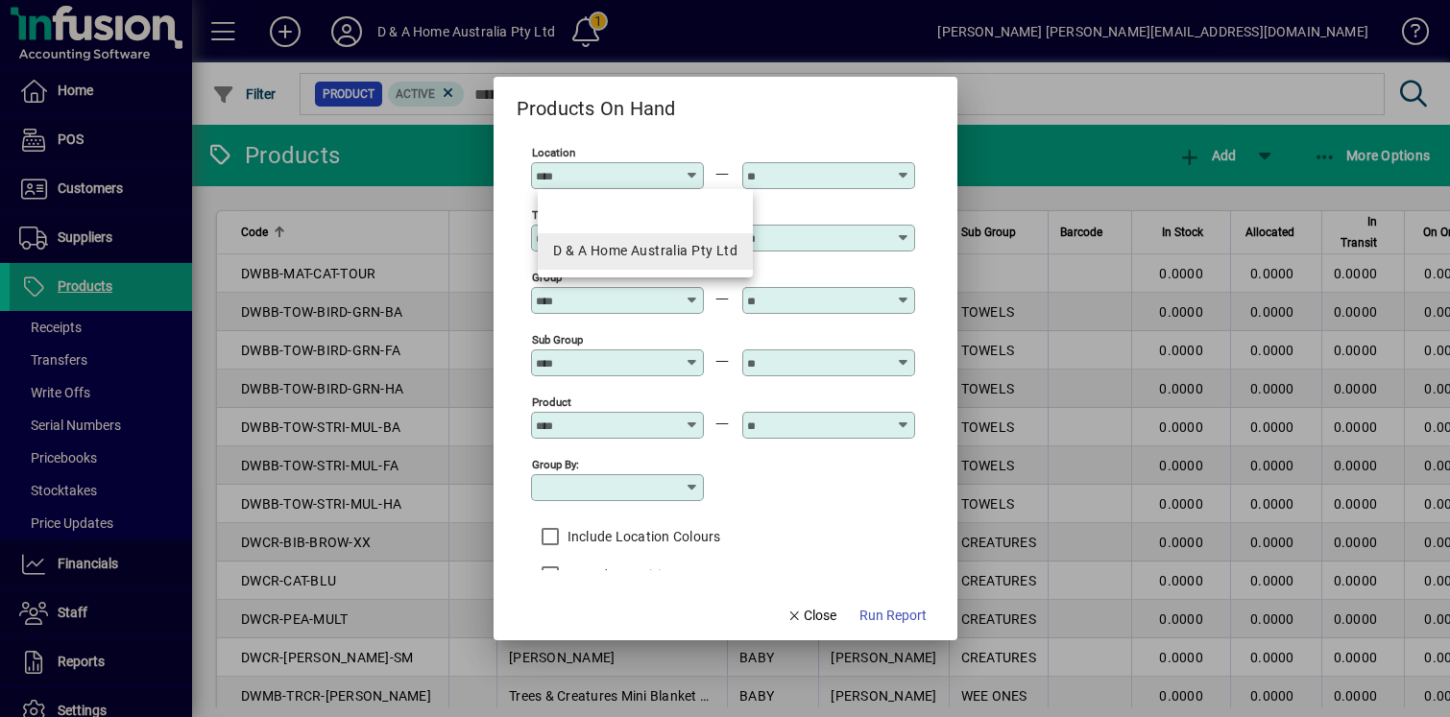
click at [661, 257] on div "D & A Home Australia Pty Ltd" at bounding box center [645, 251] width 184 height 20
type input "**********"
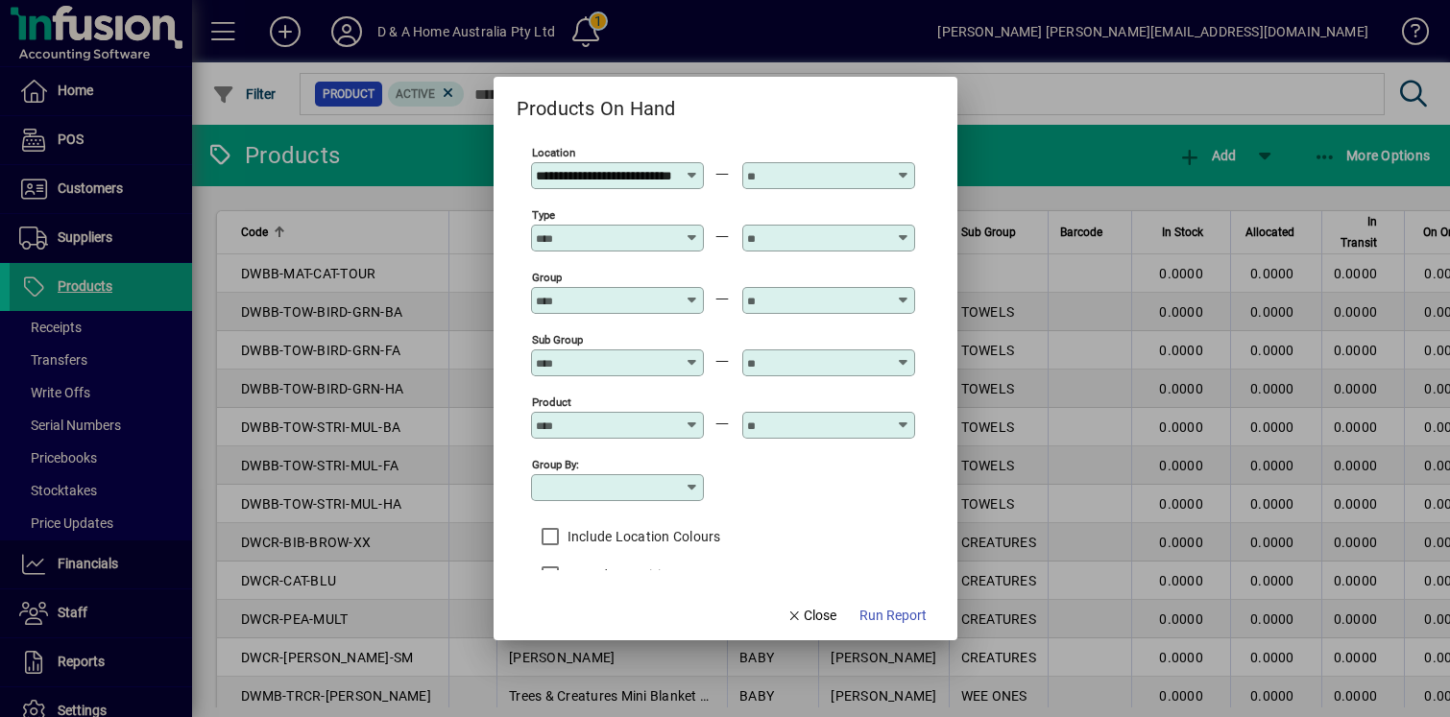
click at [630, 240] on input "Type" at bounding box center [606, 237] width 140 height 15
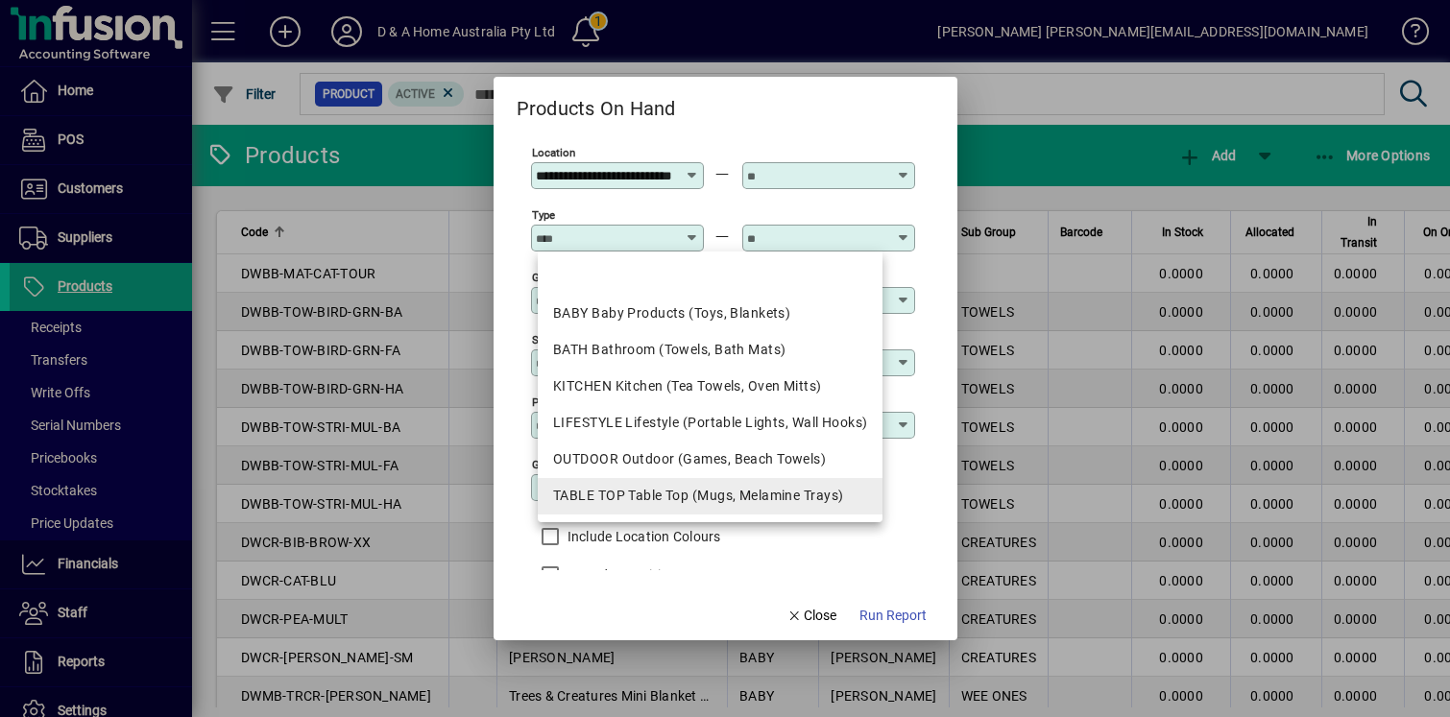
click at [652, 504] on div "TABLE TOP Table Top (Mugs, Melamine Trays)" at bounding box center [710, 496] width 314 height 20
type input "**********"
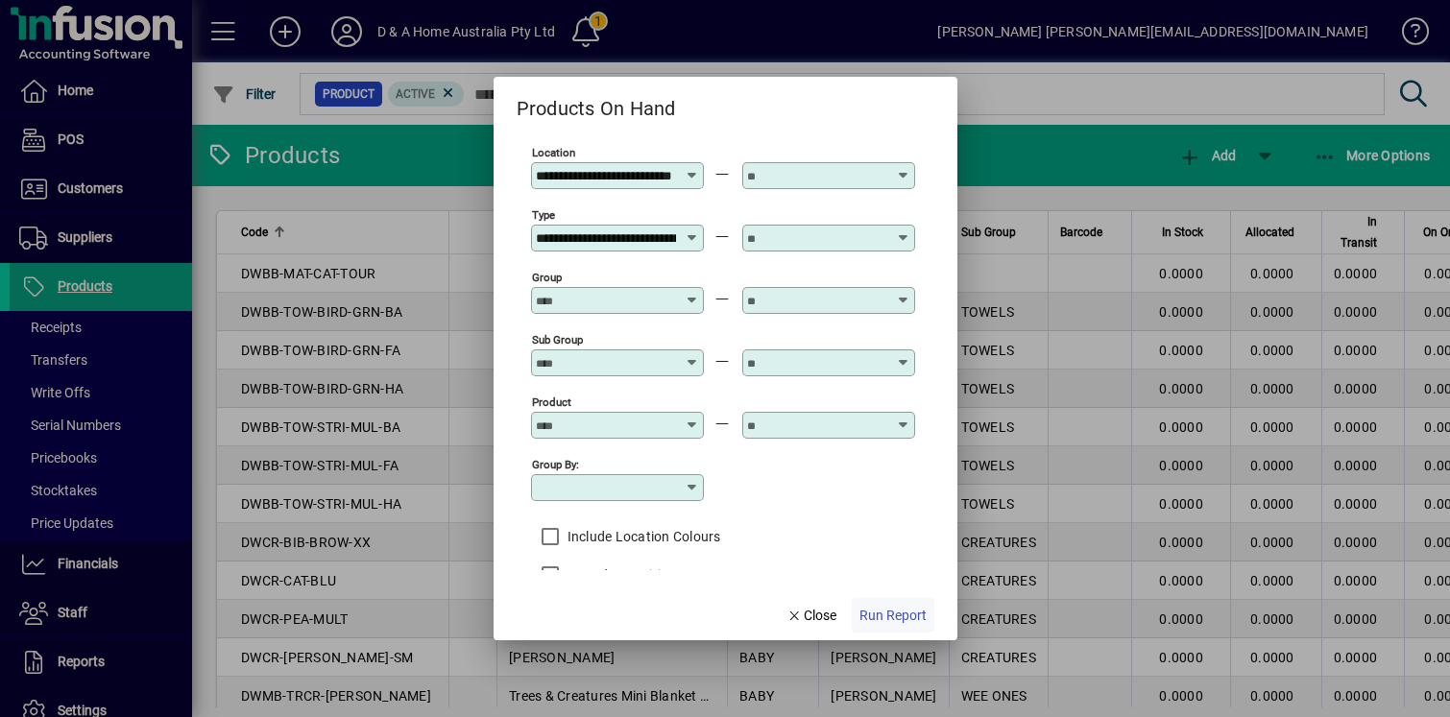
click at [887, 592] on span "button" at bounding box center [893, 615] width 83 height 46
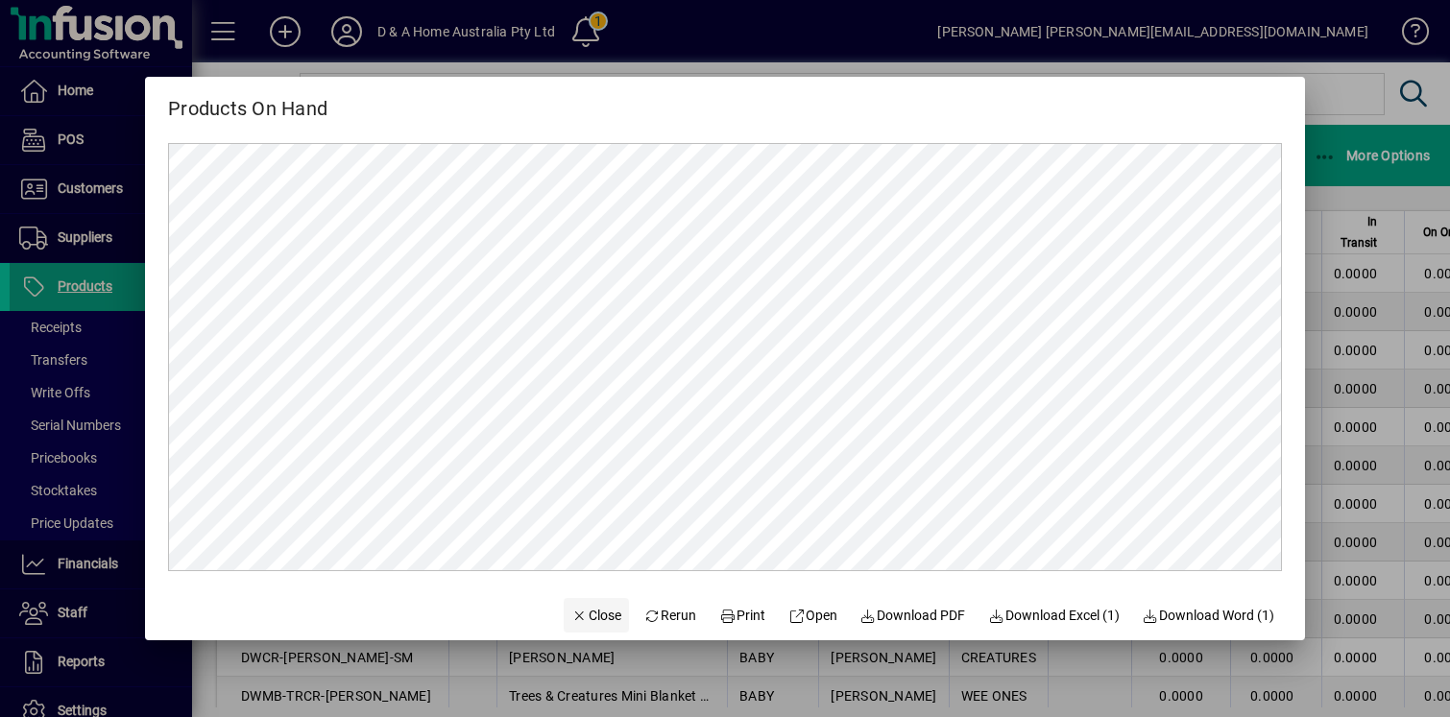
click at [578, 614] on span "Close" at bounding box center [596, 616] width 50 height 20
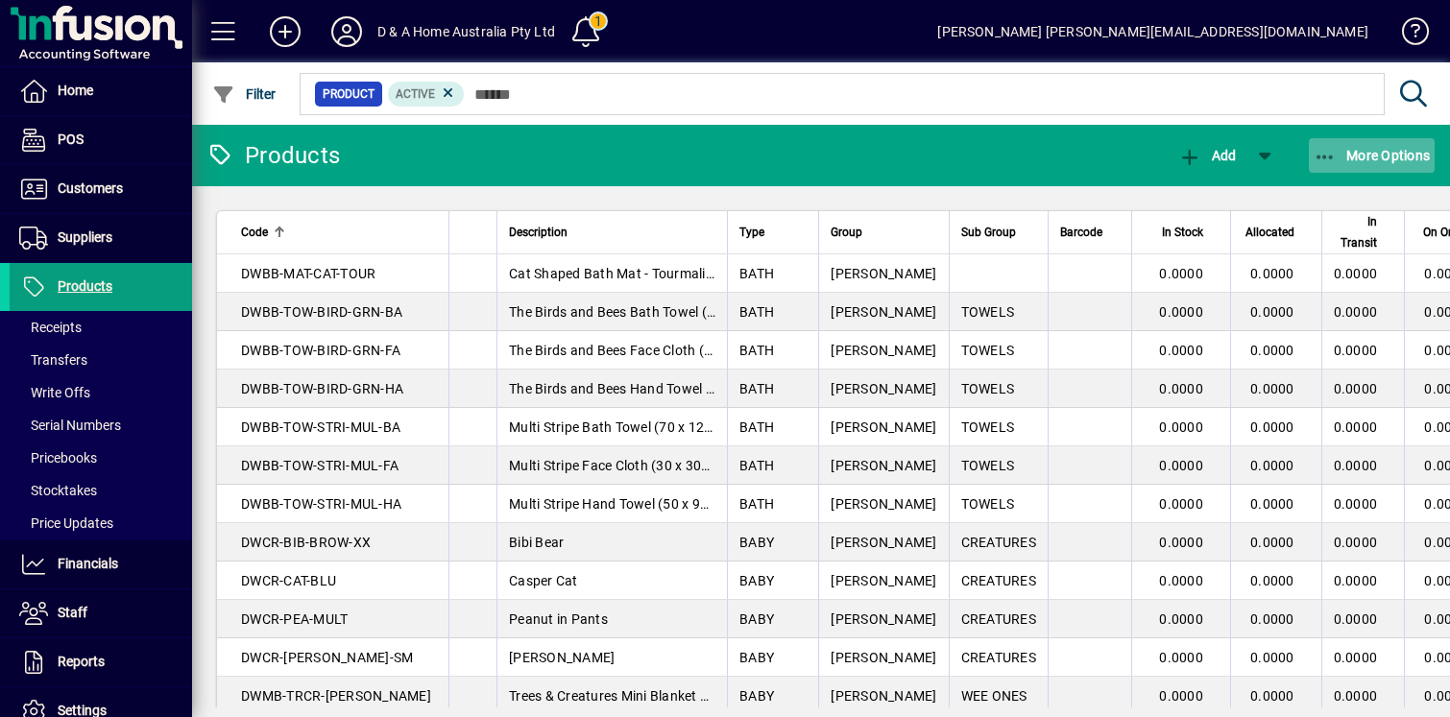
click at [1328, 156] on icon "button" at bounding box center [1325, 157] width 24 height 19
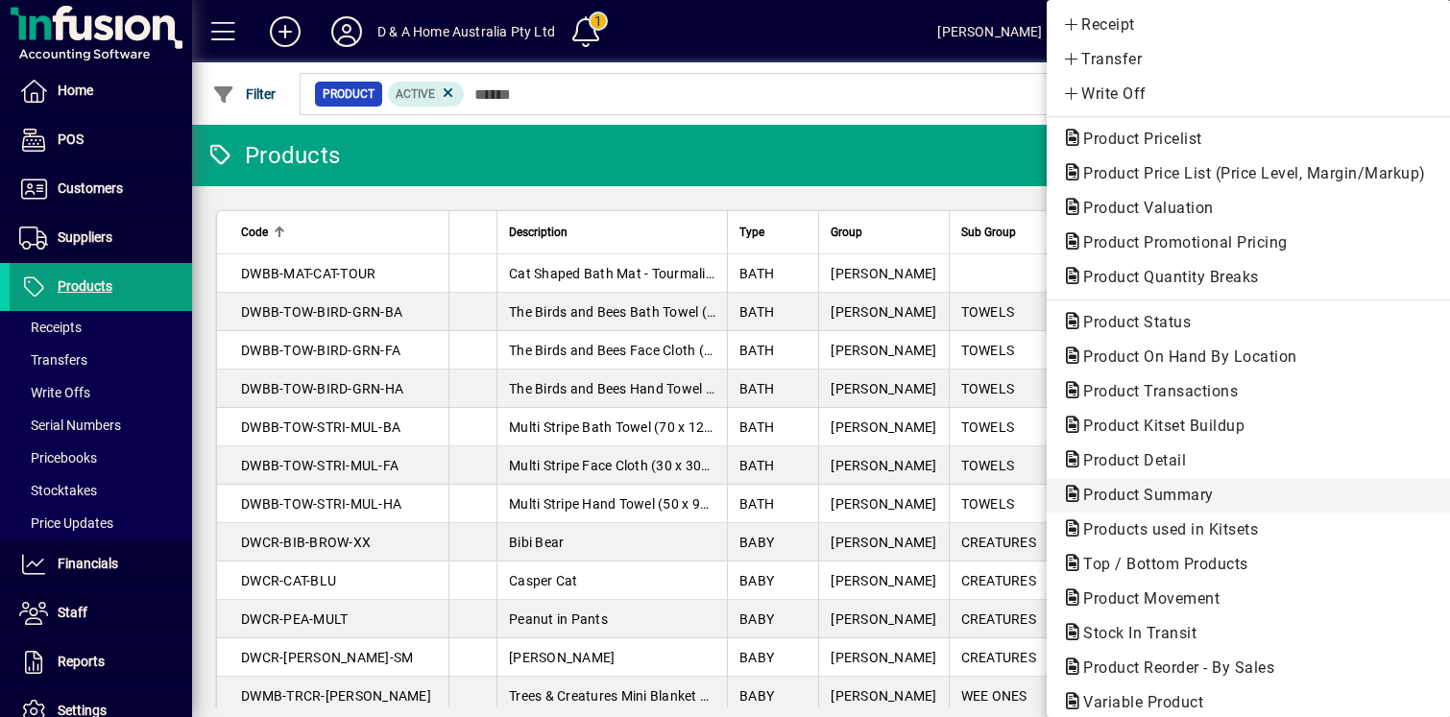
click at [1259, 487] on span "Product Summary" at bounding box center [1248, 495] width 373 height 23
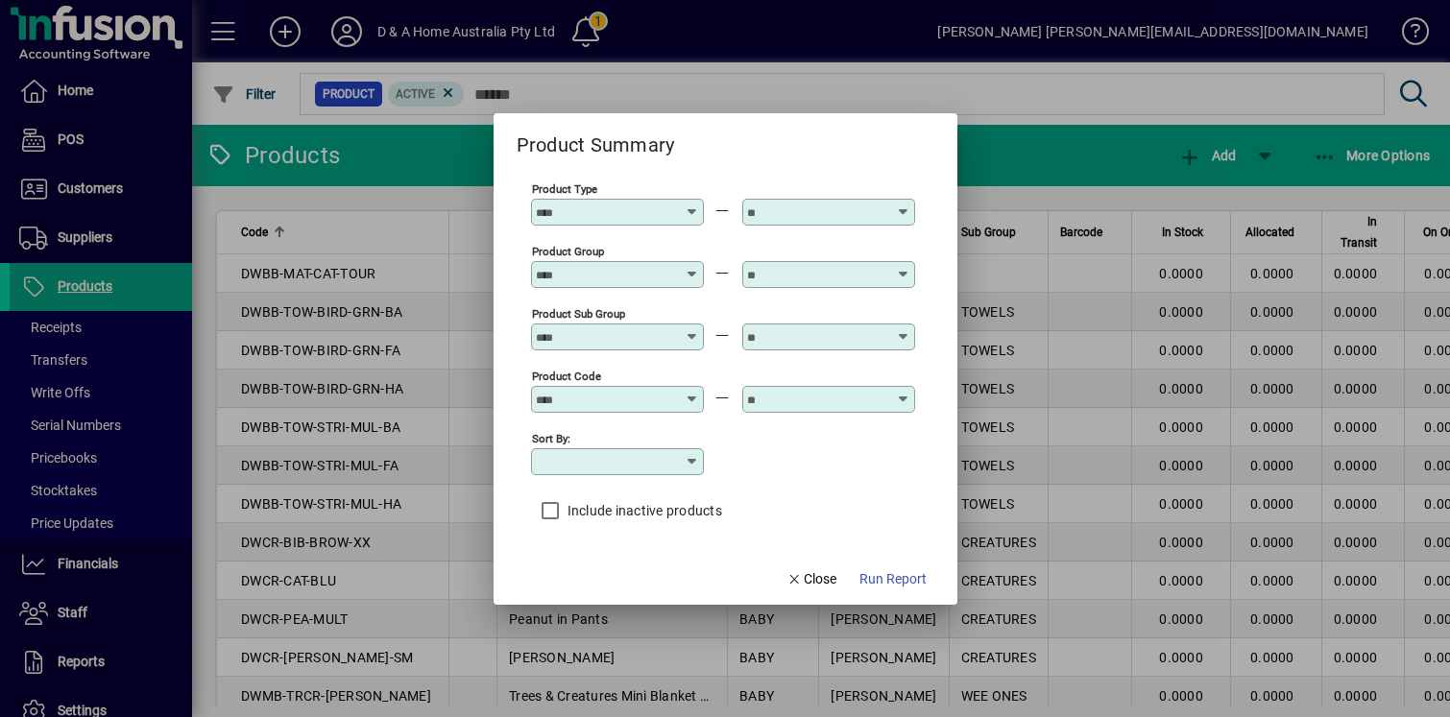
type input "**********"
click at [669, 206] on input "Product Type" at bounding box center [606, 211] width 140 height 15
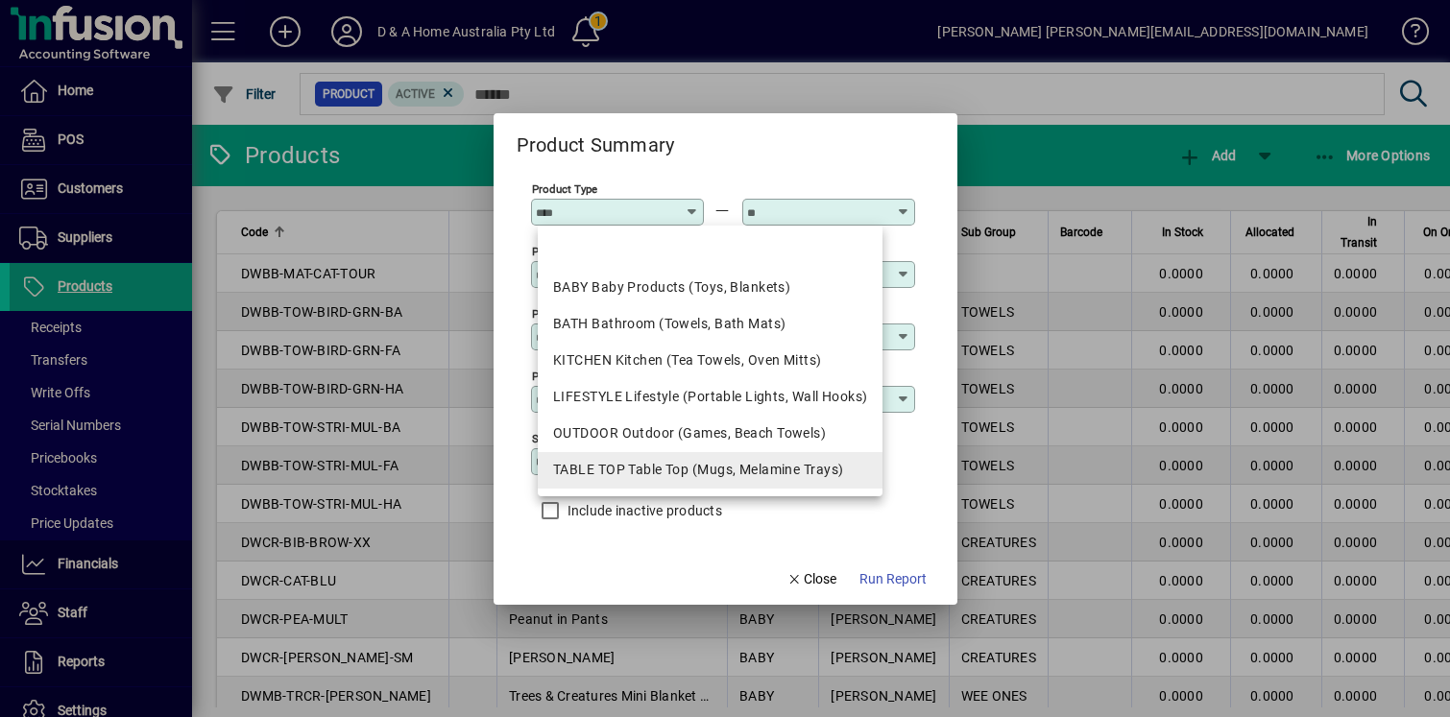
click at [679, 461] on div "TABLE TOP Table Top (Mugs, Melamine Trays)" at bounding box center [710, 470] width 314 height 20
type input "**********"
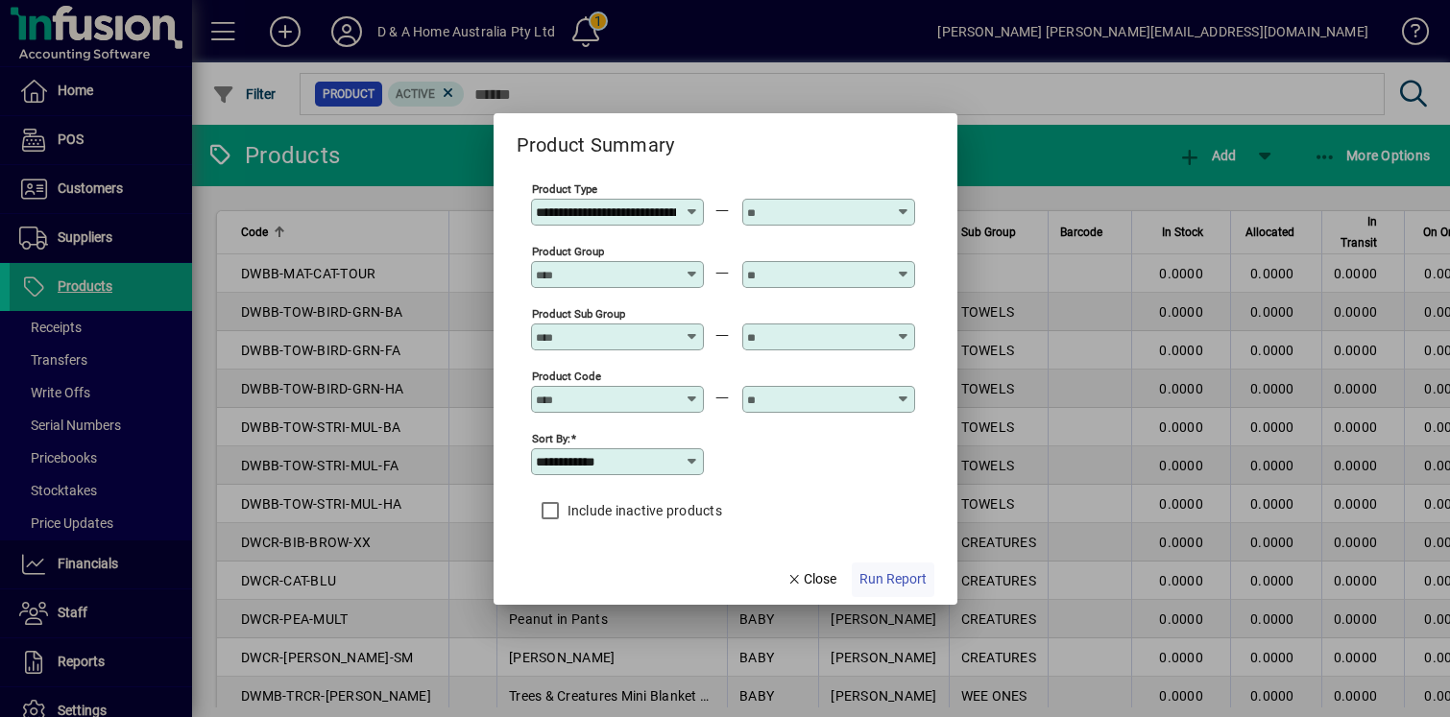
click at [892, 577] on span "Run Report" at bounding box center [892, 579] width 67 height 20
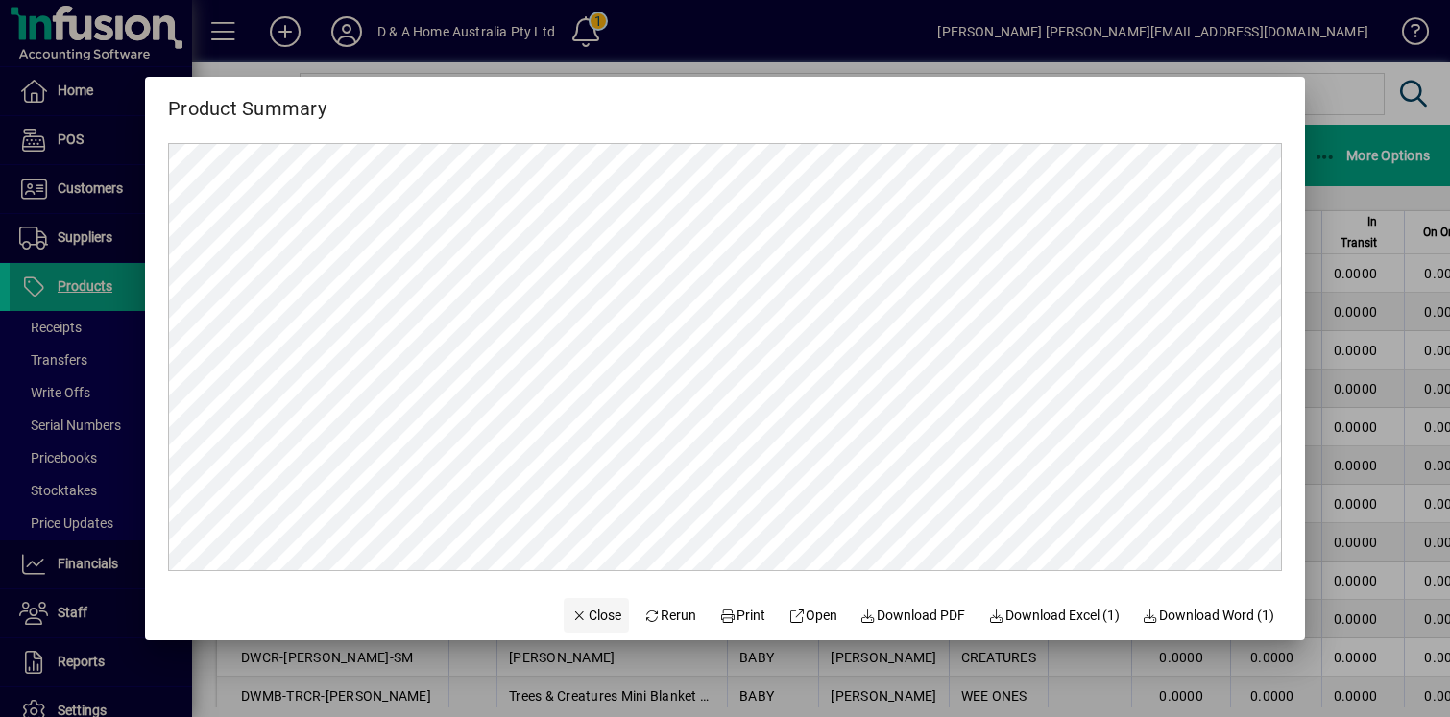
click at [588, 596] on span "button" at bounding box center [596, 615] width 65 height 46
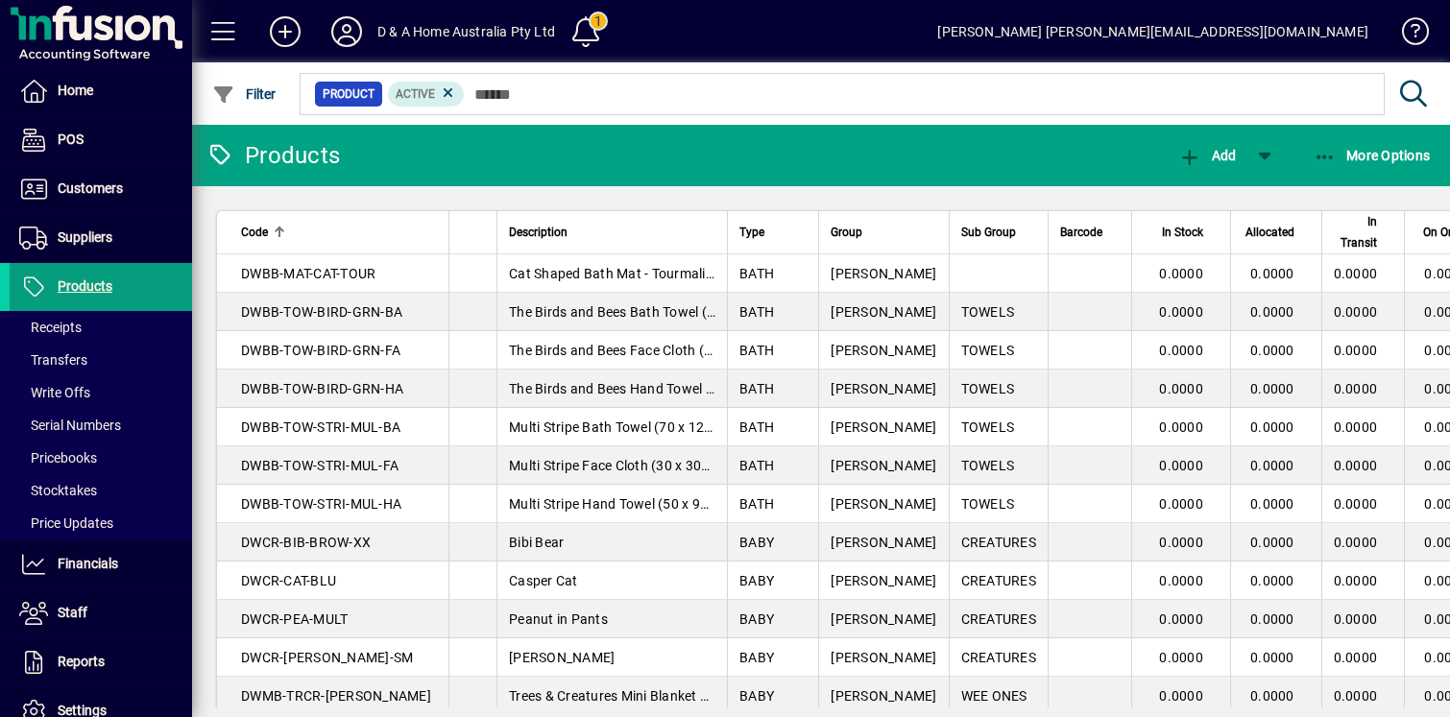
click at [1434, 154] on div "More Options" at bounding box center [1371, 155] width 157 height 35
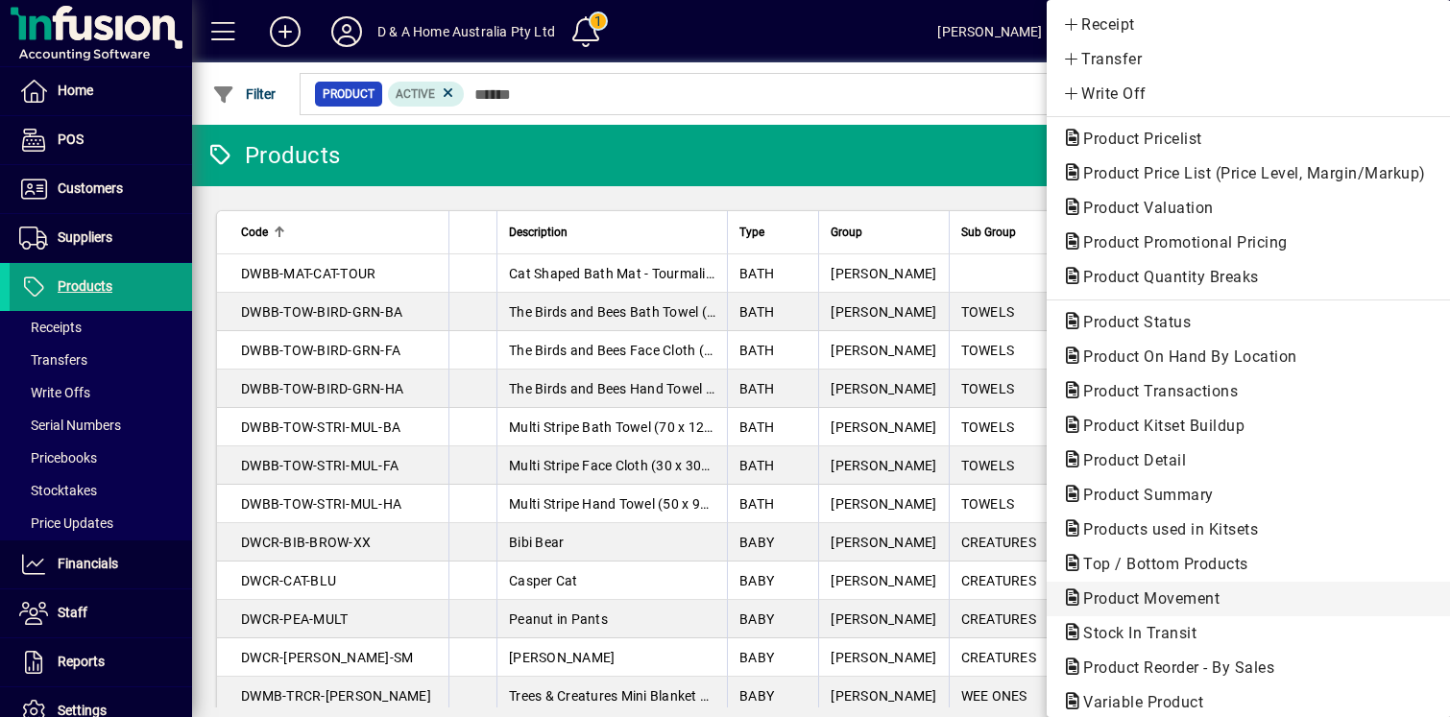
click at [1222, 592] on span "Product Movement" at bounding box center [1145, 598] width 167 height 18
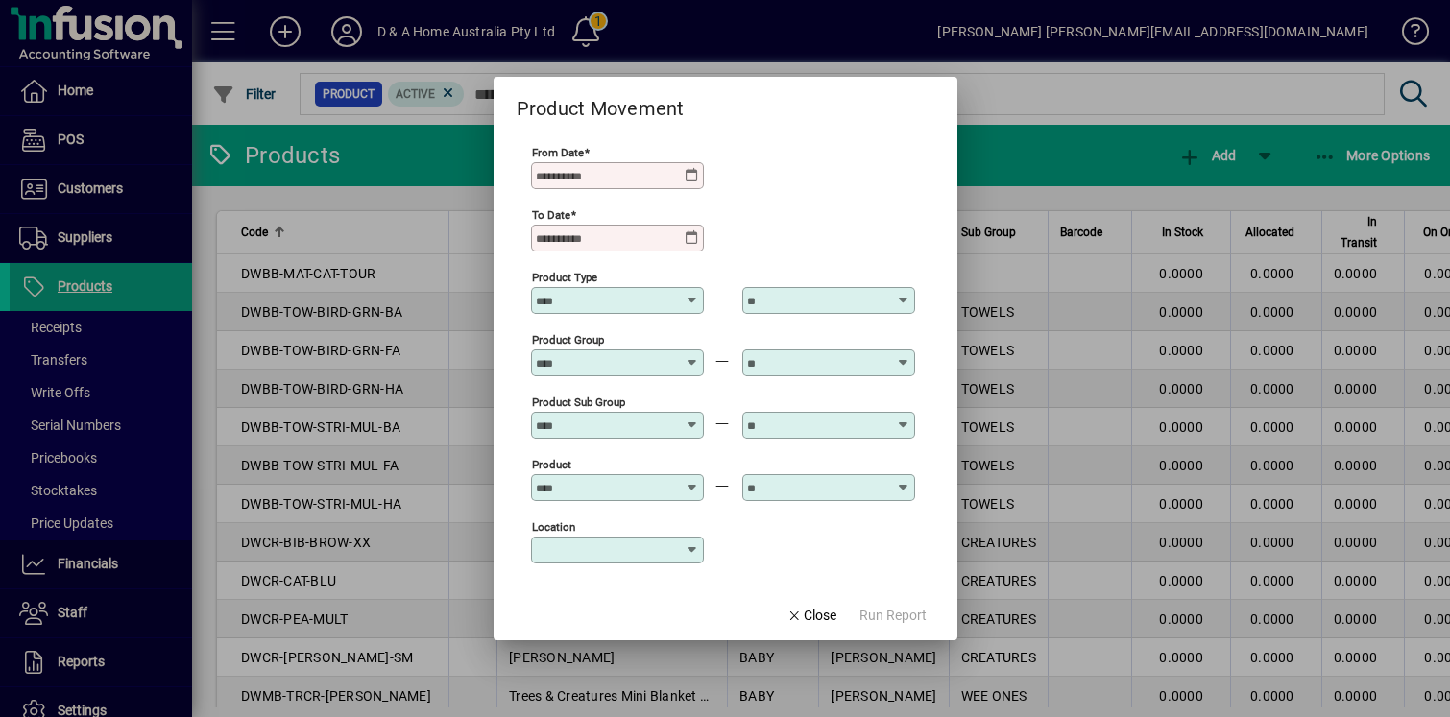
click at [700, 169] on icon at bounding box center [692, 175] width 15 height 15
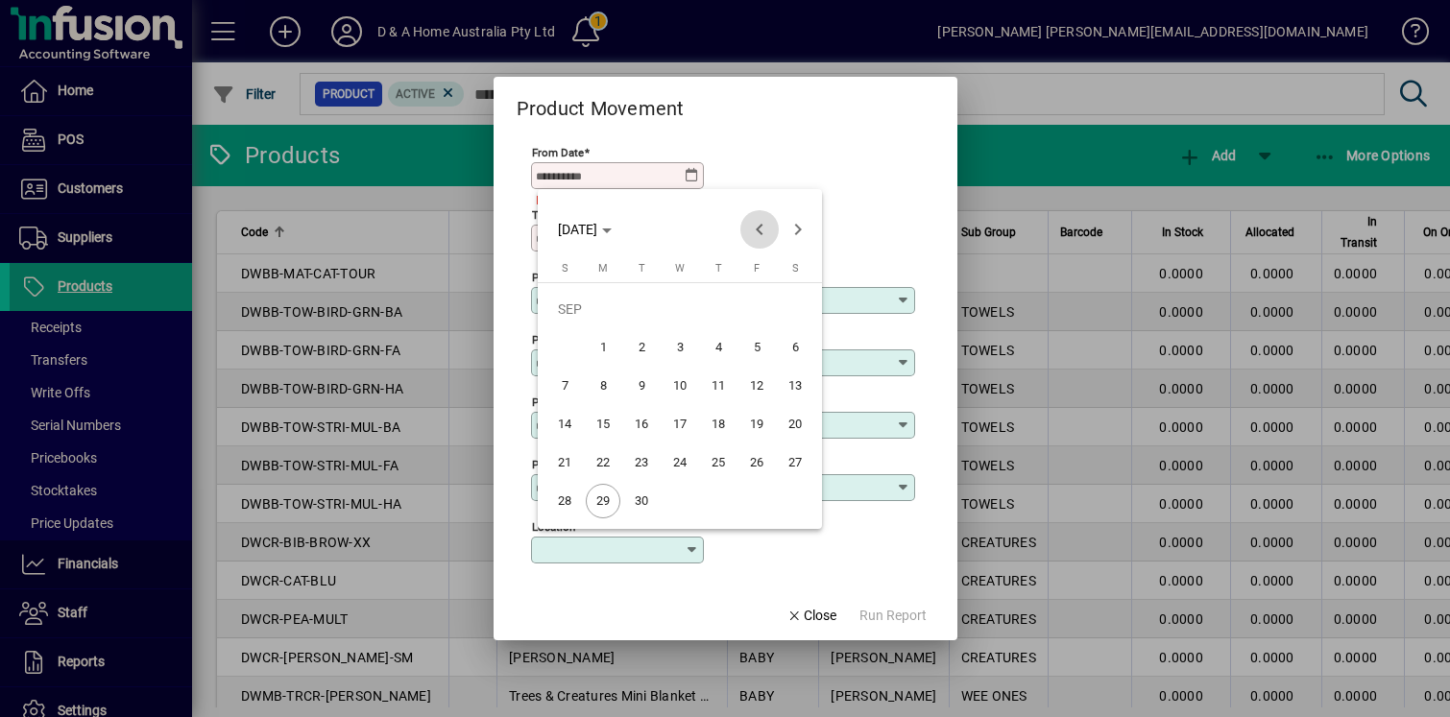
click at [769, 231] on span "Previous month" at bounding box center [759, 229] width 38 height 38
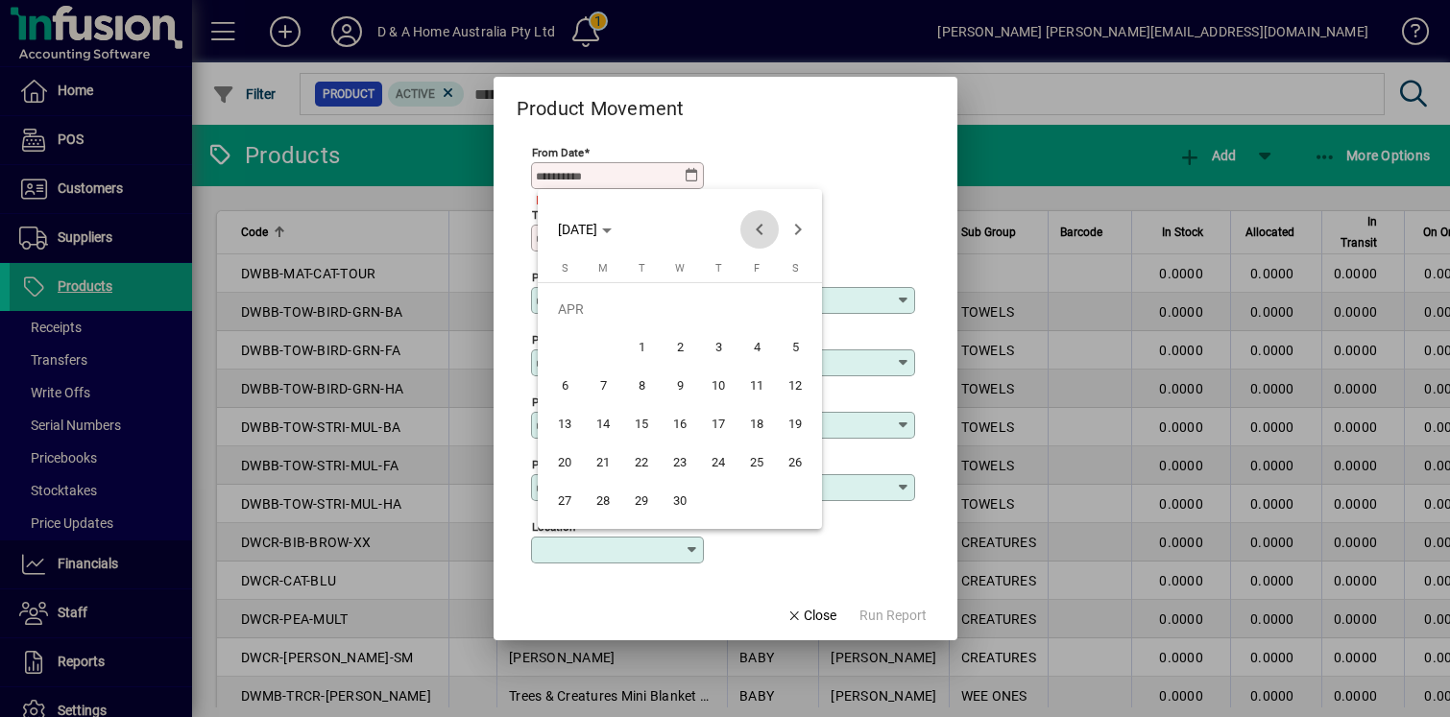
click at [769, 231] on span "Previous month" at bounding box center [759, 229] width 38 height 38
click at [801, 309] on span "1" at bounding box center [795, 309] width 35 height 35
type input "**********"
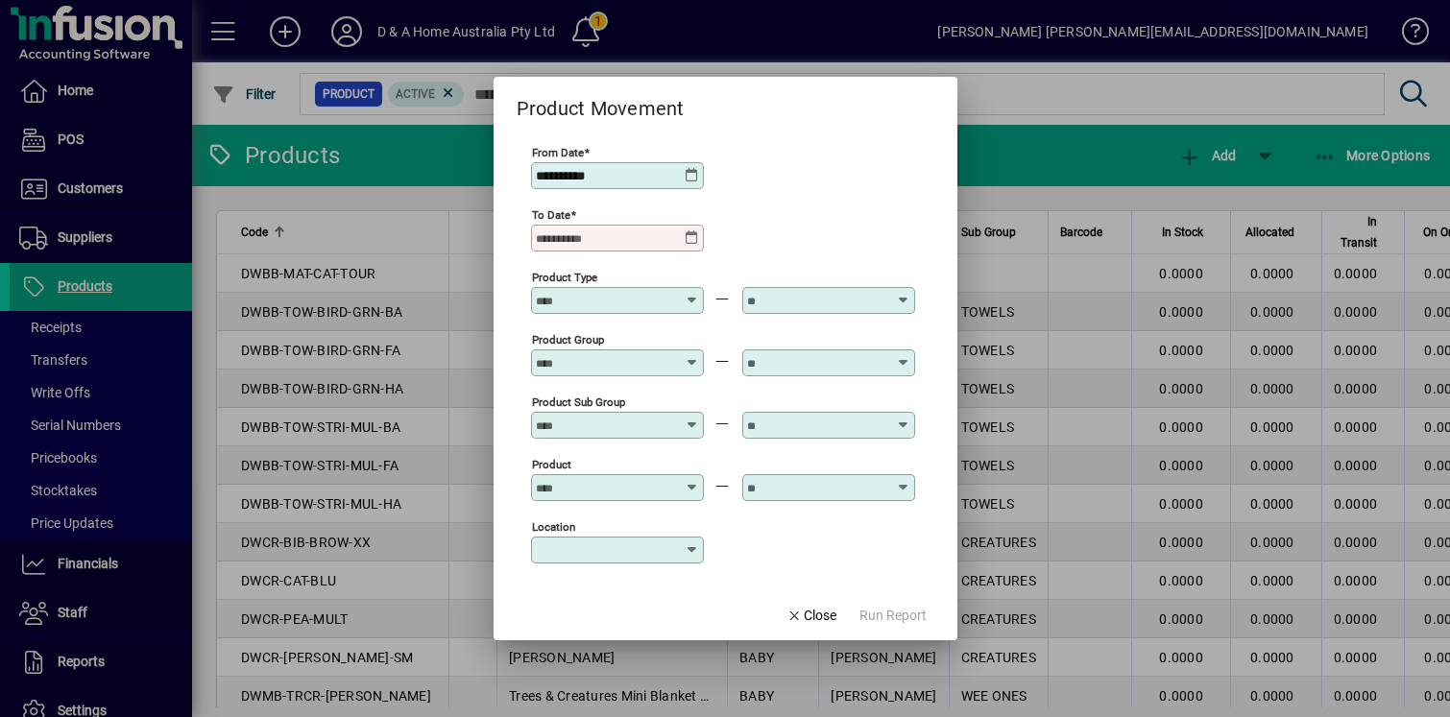
click at [692, 228] on div "To Date" at bounding box center [617, 238] width 173 height 27
click at [700, 237] on icon at bounding box center [692, 237] width 15 height 15
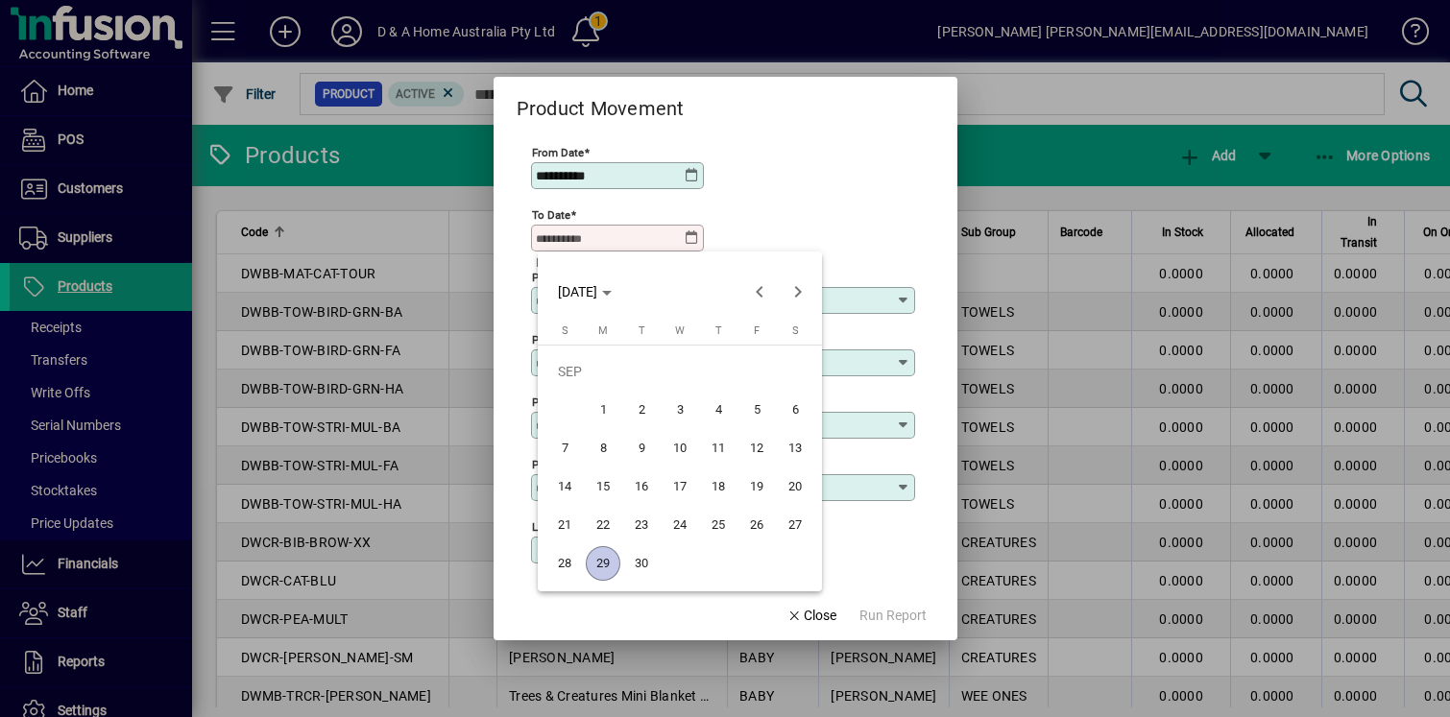
click at [611, 551] on span "29" at bounding box center [603, 563] width 35 height 35
type input "**********"
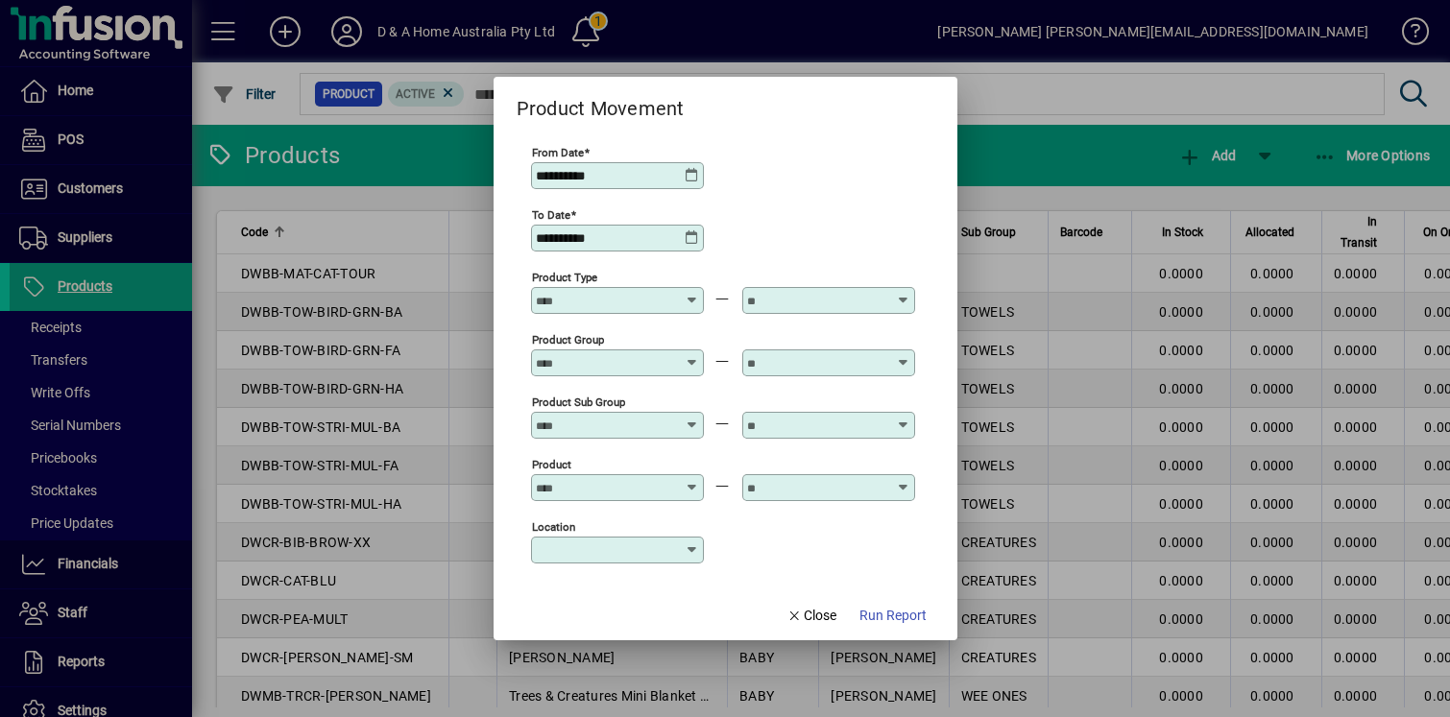
click at [675, 287] on div "Product Type" at bounding box center [617, 300] width 173 height 27
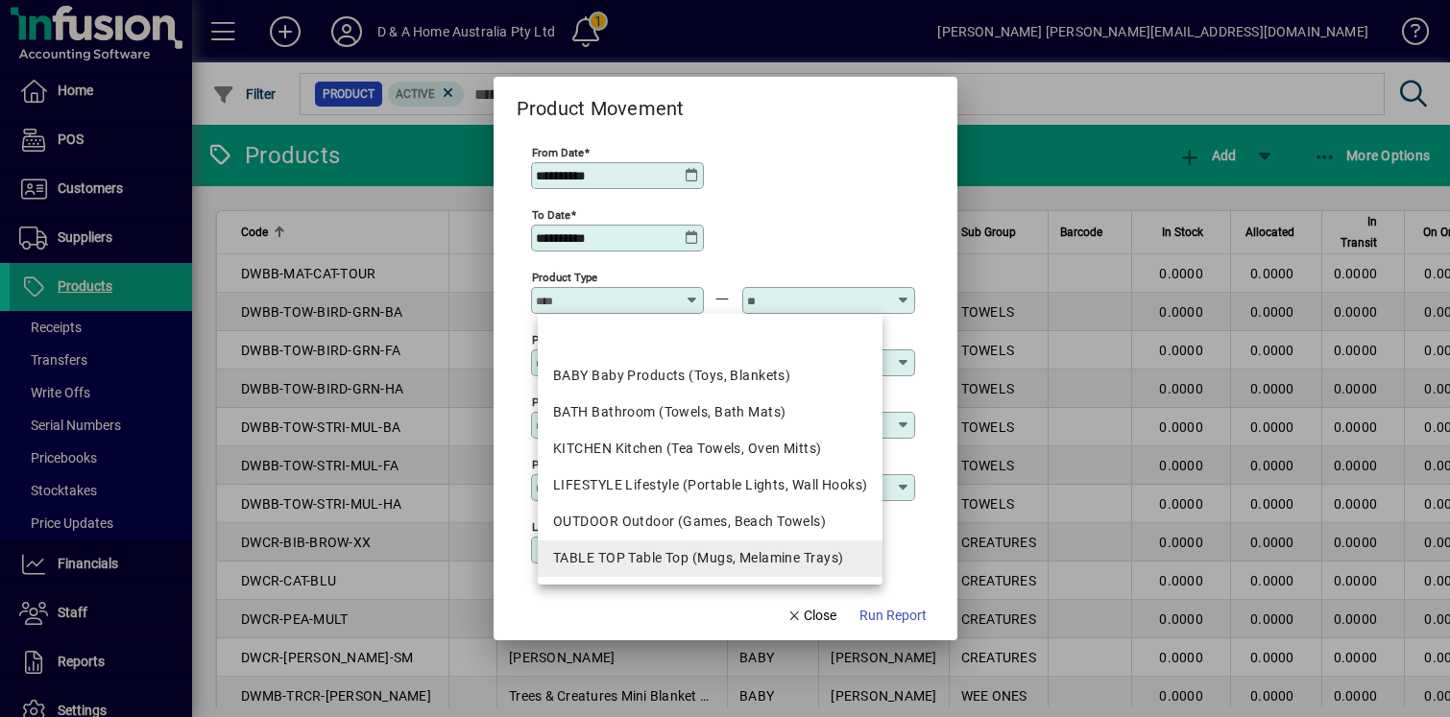
click at [659, 550] on div "TABLE TOP Table Top (Mugs, Melamine Trays)" at bounding box center [710, 558] width 314 height 20
type input "**********"
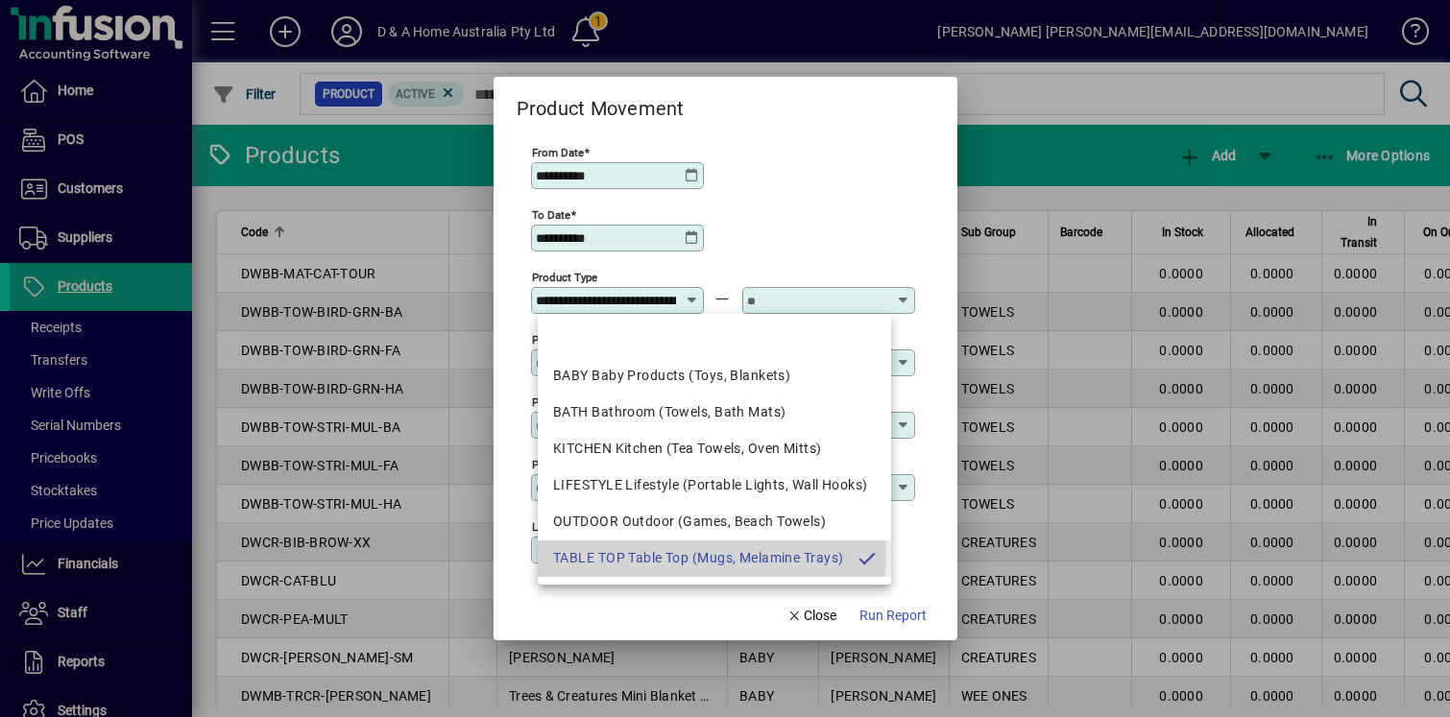
scroll to position [0, 147]
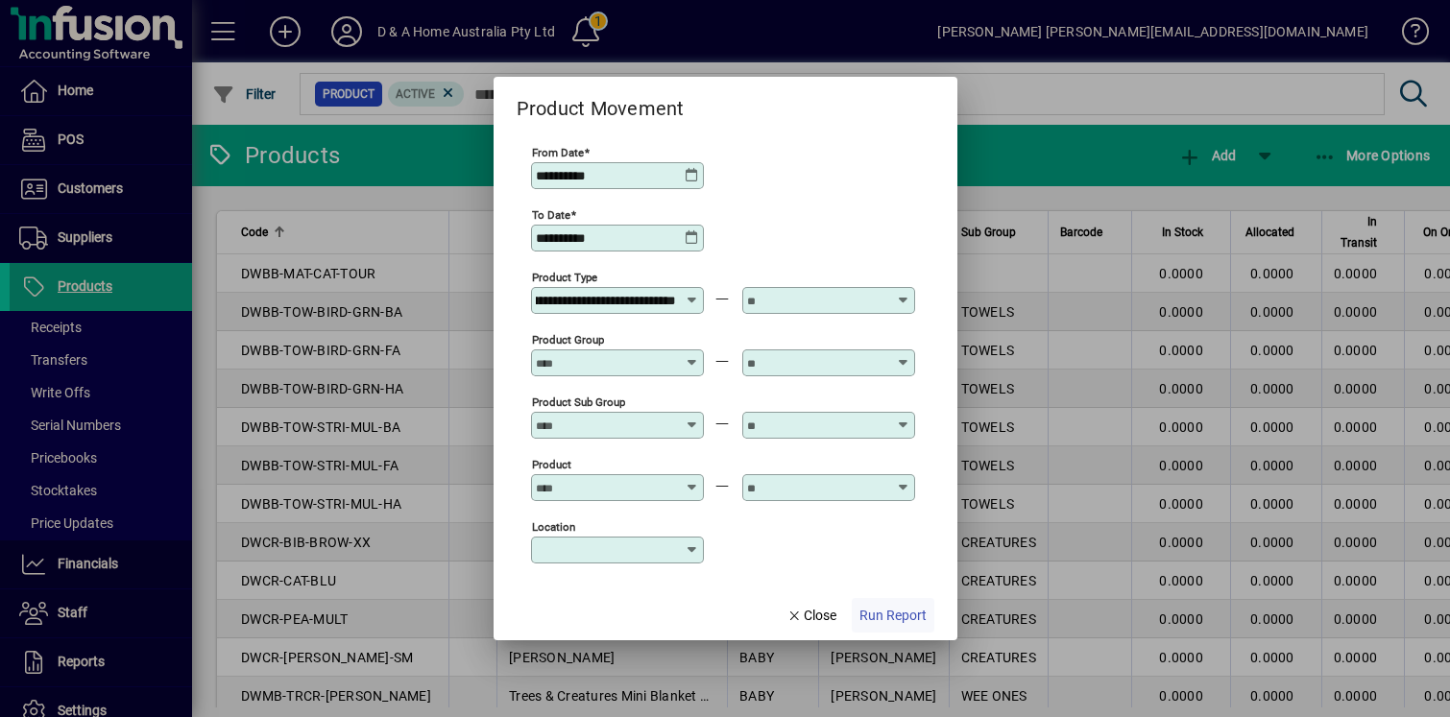
click at [875, 597] on span "button" at bounding box center [893, 615] width 83 height 46
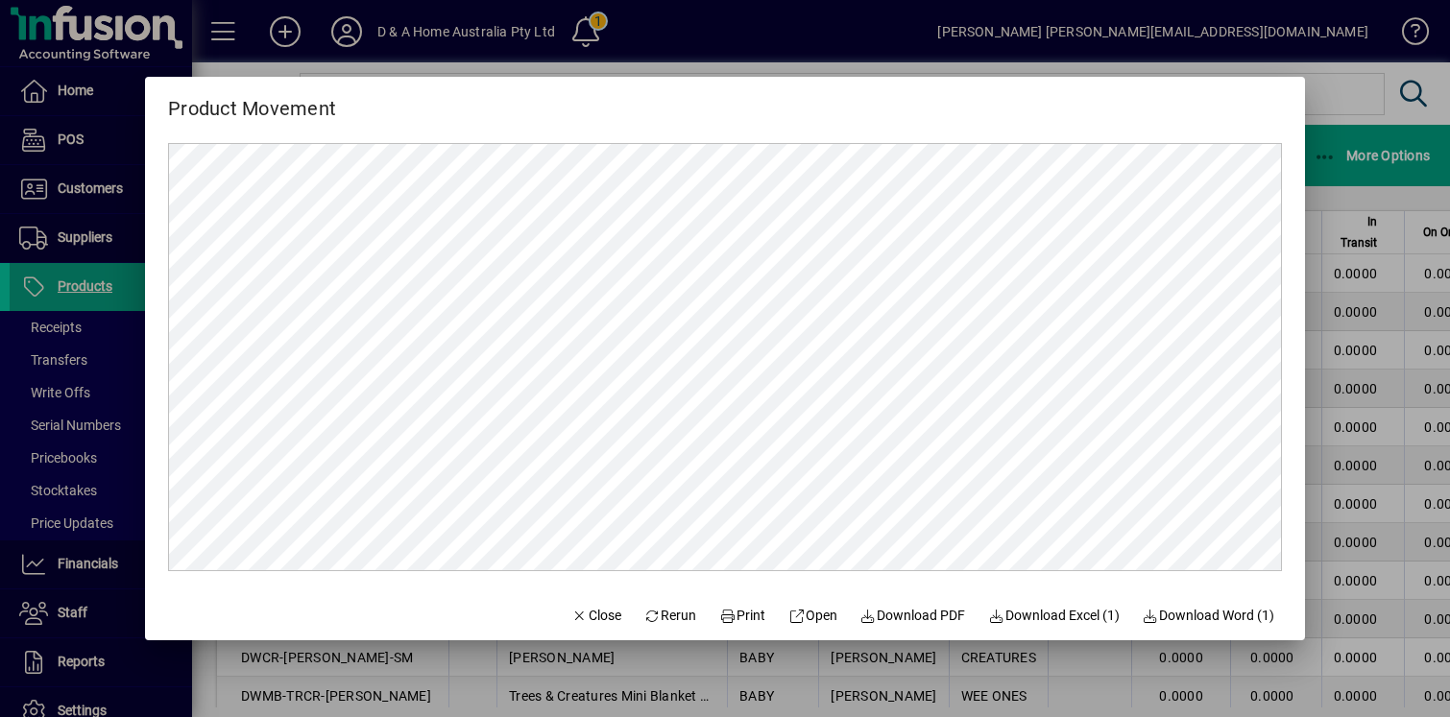
scroll to position [0, 0]
click at [1041, 614] on span "Download Excel (1)" at bounding box center [1054, 616] width 132 height 20
click at [581, 619] on span "Close" at bounding box center [596, 616] width 50 height 20
